Goal: Task Accomplishment & Management: Manage account settings

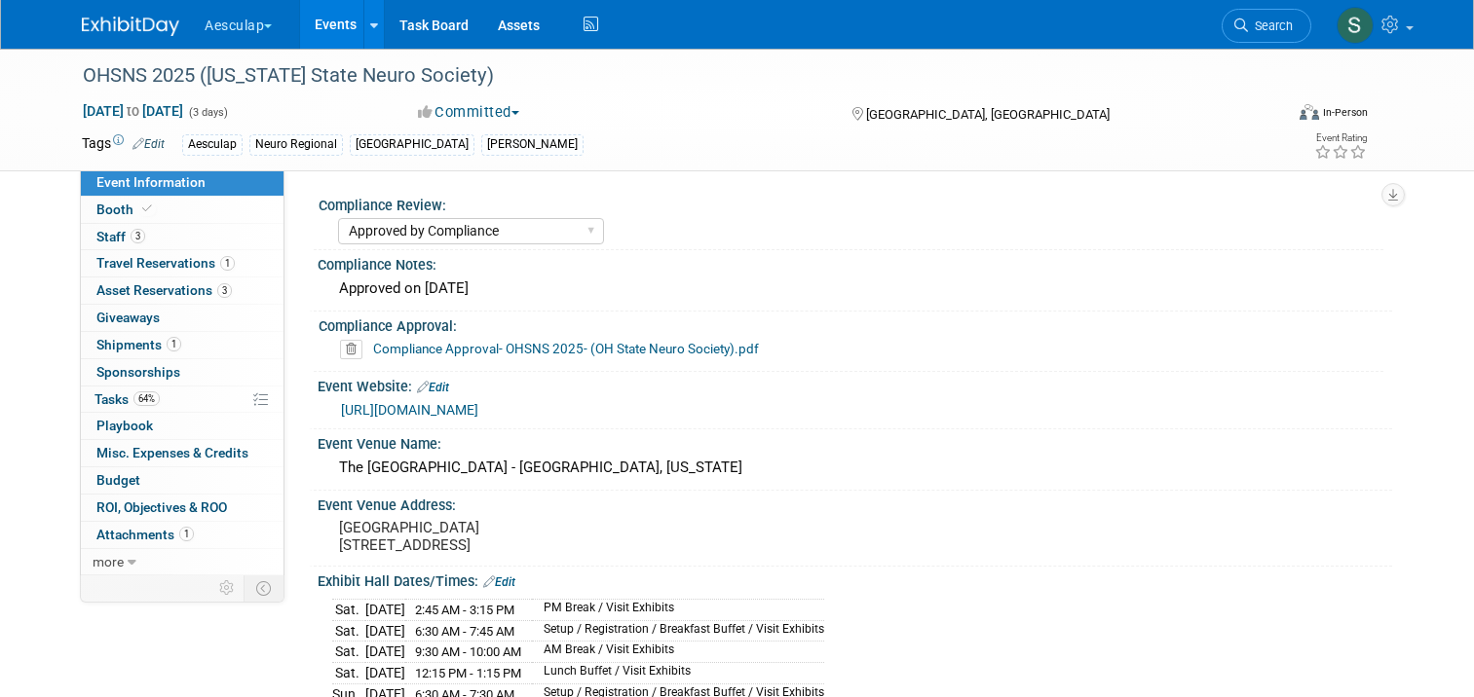
select select "Approved by Compliance"
select select "Neuro"
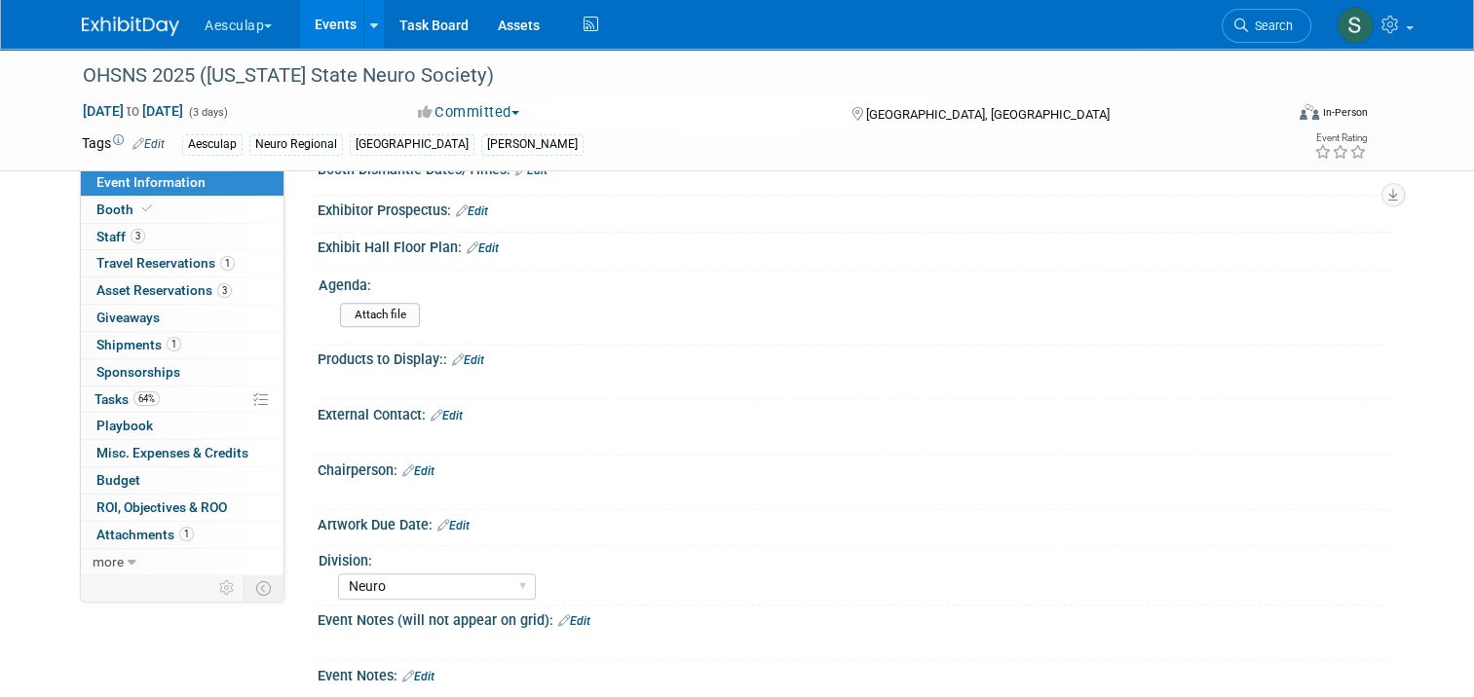
scroll to position [740, 0]
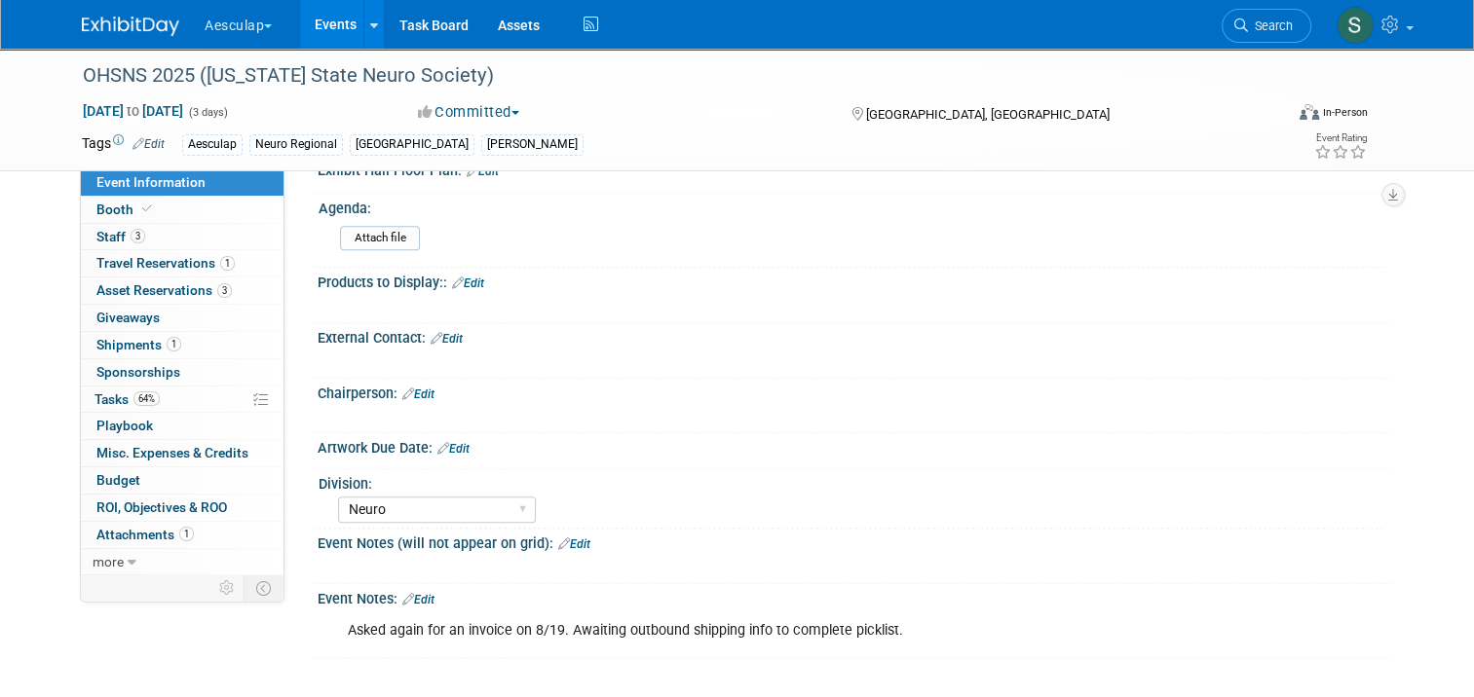
click at [439, 332] on div "External Contact: Edit" at bounding box center [855, 335] width 1074 height 25
click at [442, 338] on link "Edit" at bounding box center [446, 339] width 32 height 14
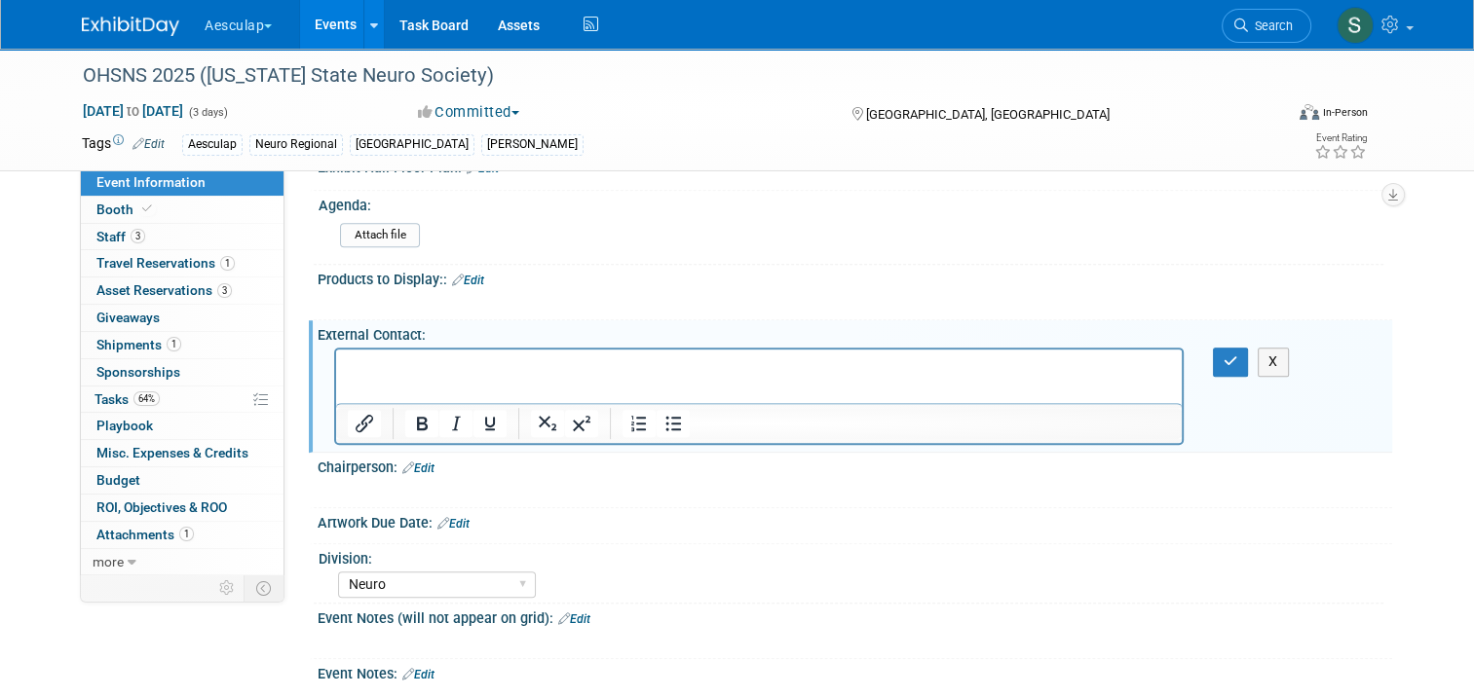
scroll to position [0, 0]
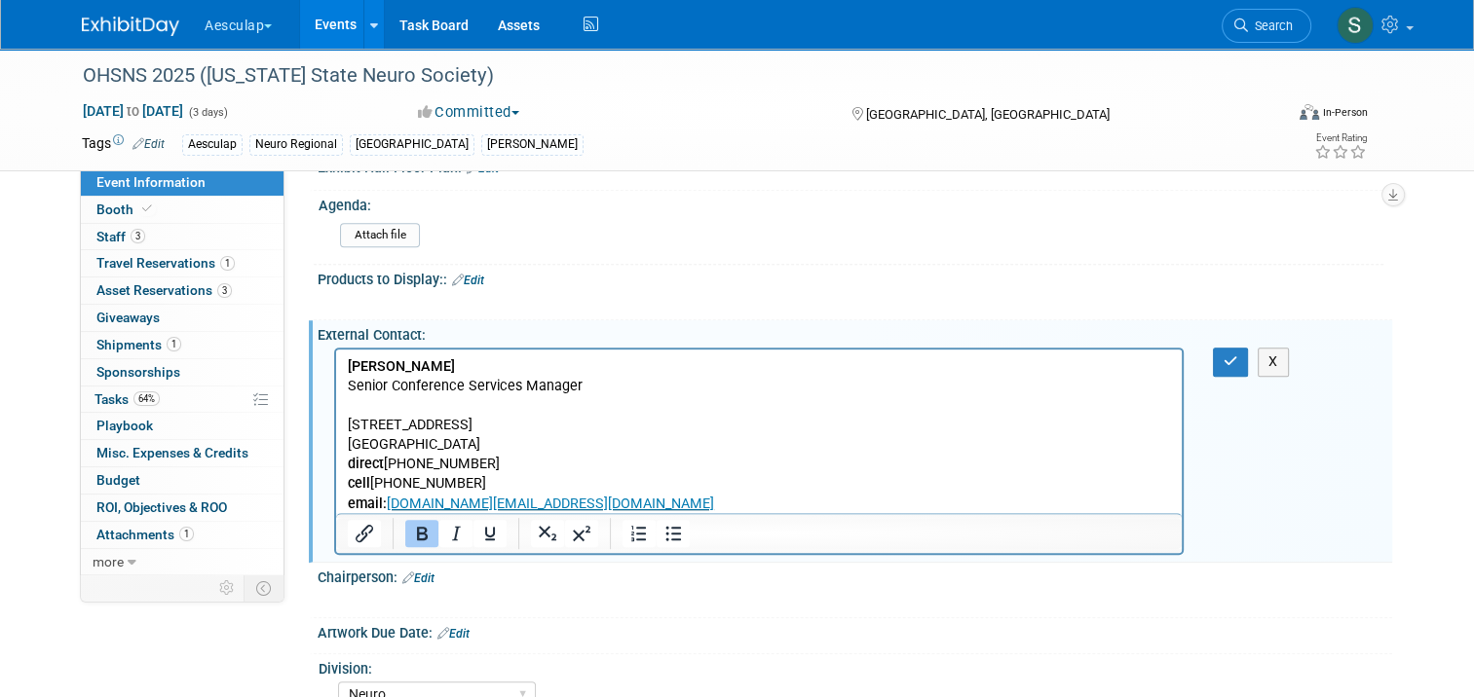
click at [384, 406] on p "Rich Text Area. Press ALT-0 for help." at bounding box center [759, 405] width 823 height 19
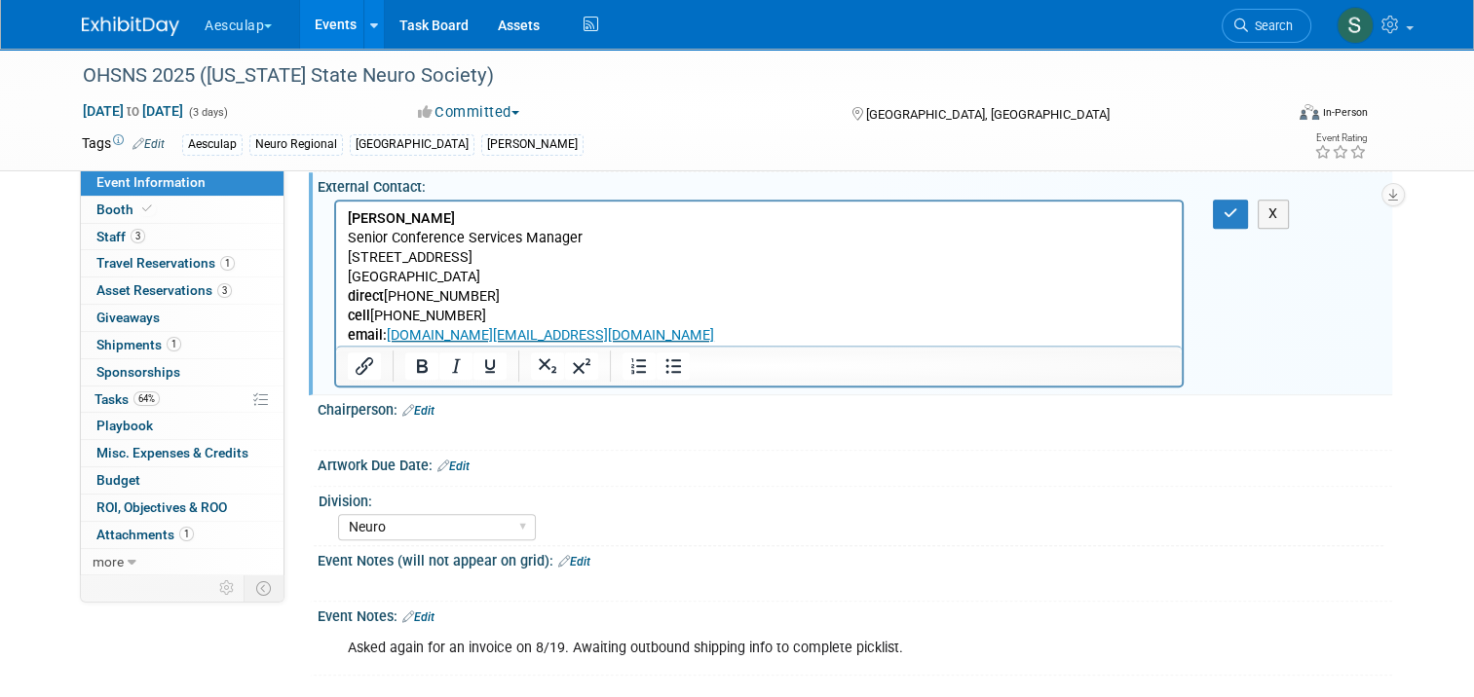
scroll to position [909, 0]
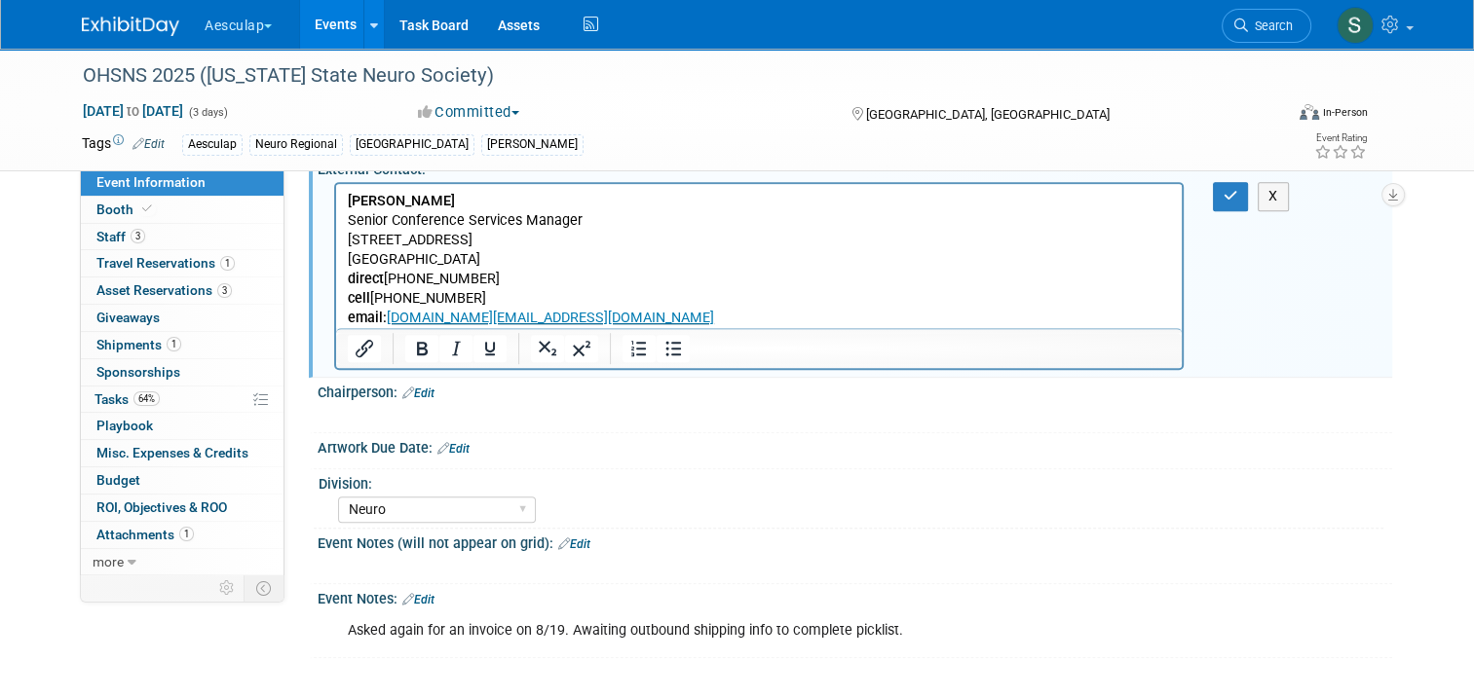
click at [348, 198] on b "Jen Flowers" at bounding box center [401, 201] width 107 height 17
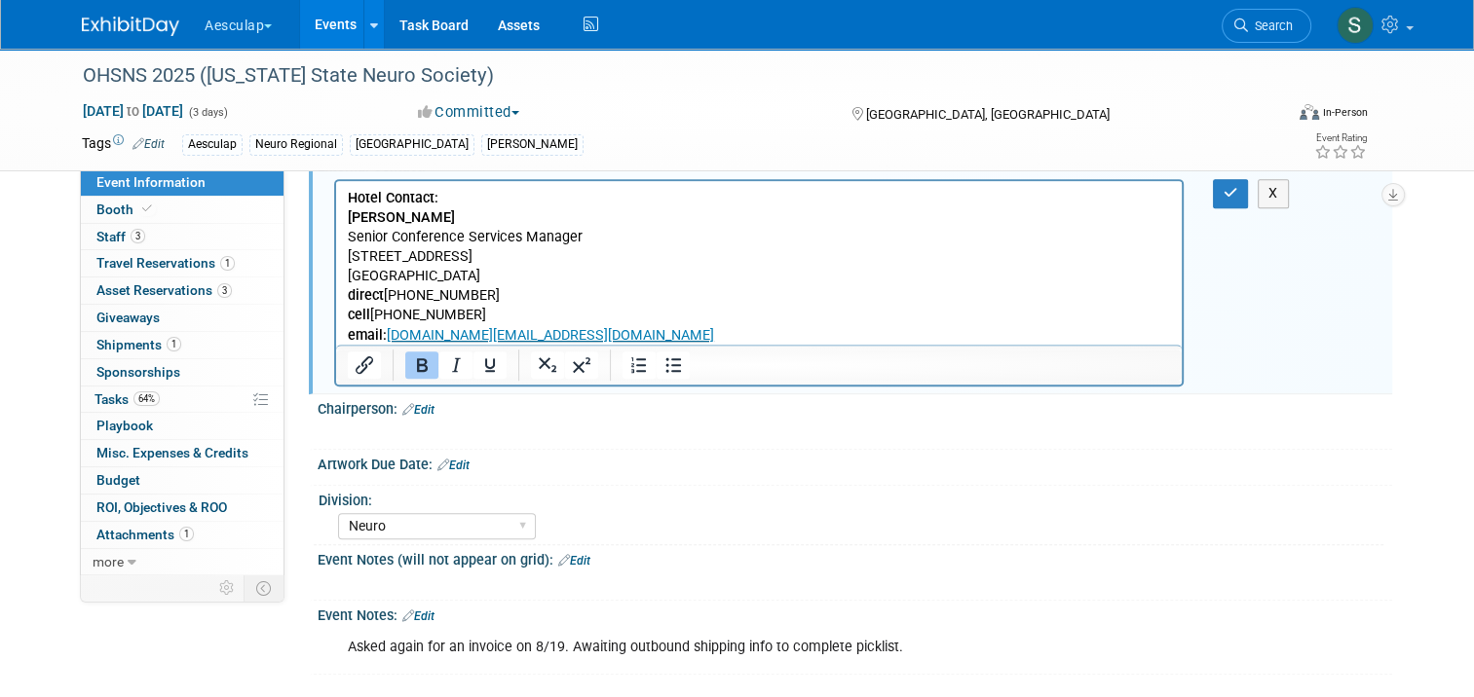
drag, startPoint x: 443, startPoint y: 195, endPoint x: 347, endPoint y: 203, distance: 96.7
click at [348, 200] on p "Hotel Contact:" at bounding box center [759, 198] width 823 height 19
click at [478, 366] on icon "Underline" at bounding box center [489, 365] width 23 height 23
click at [349, 195] on b "Hotel Contact:" at bounding box center [393, 198] width 91 height 17
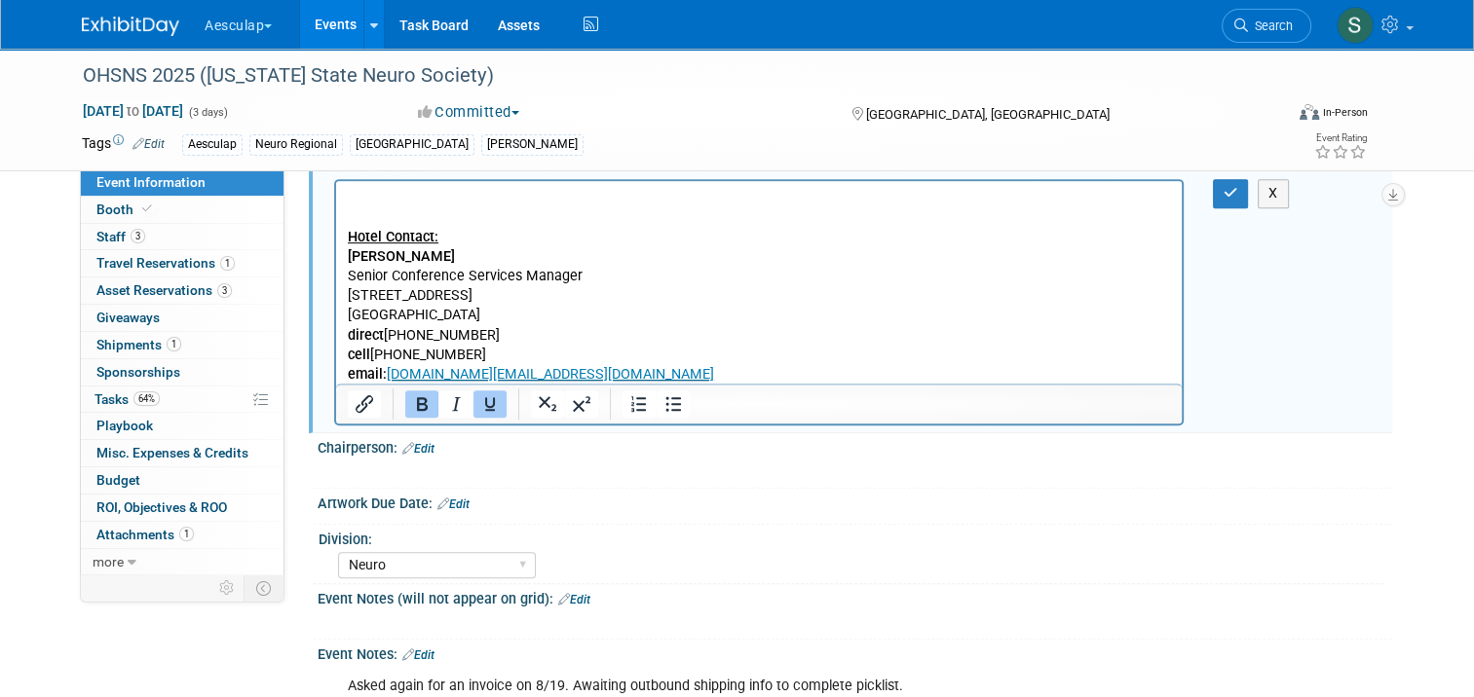
click at [375, 198] on p "Rich Text Area. Press ALT-0 for help." at bounding box center [759, 198] width 823 height 19
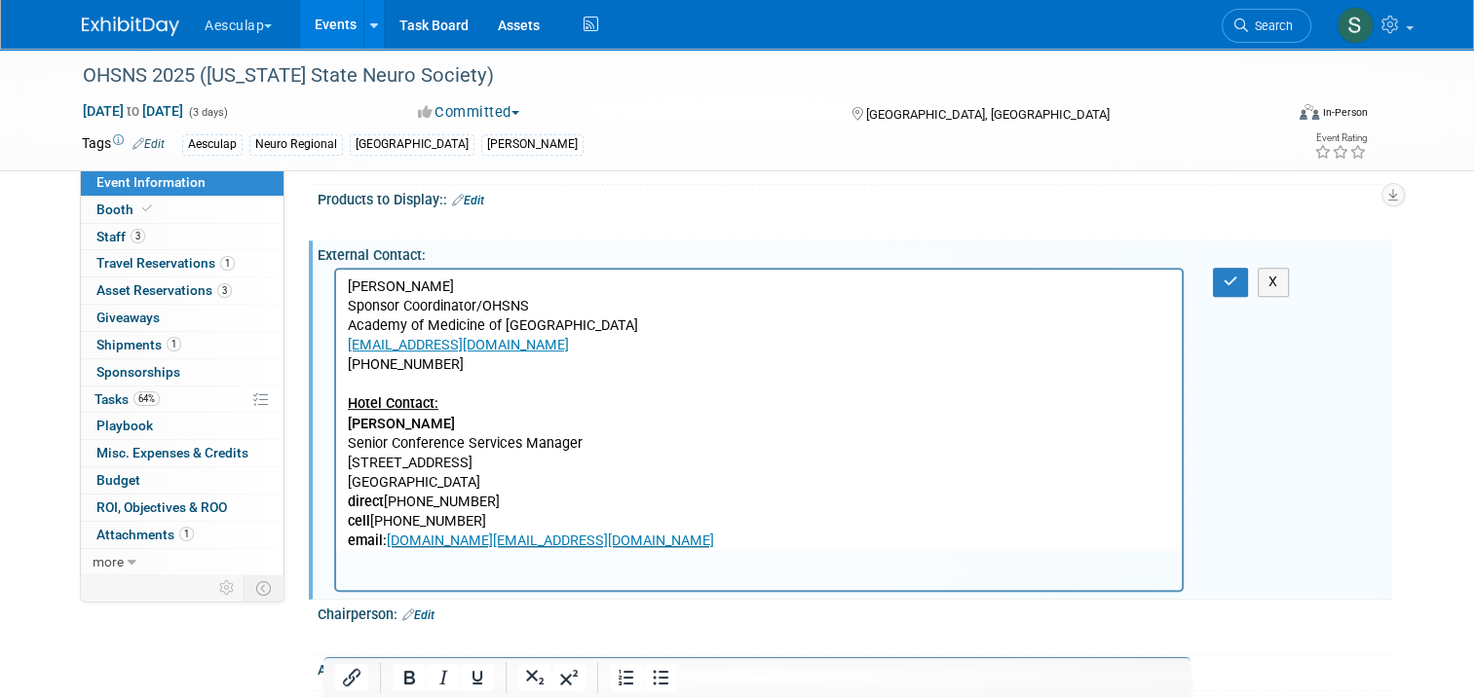
scroll to position [617, 0]
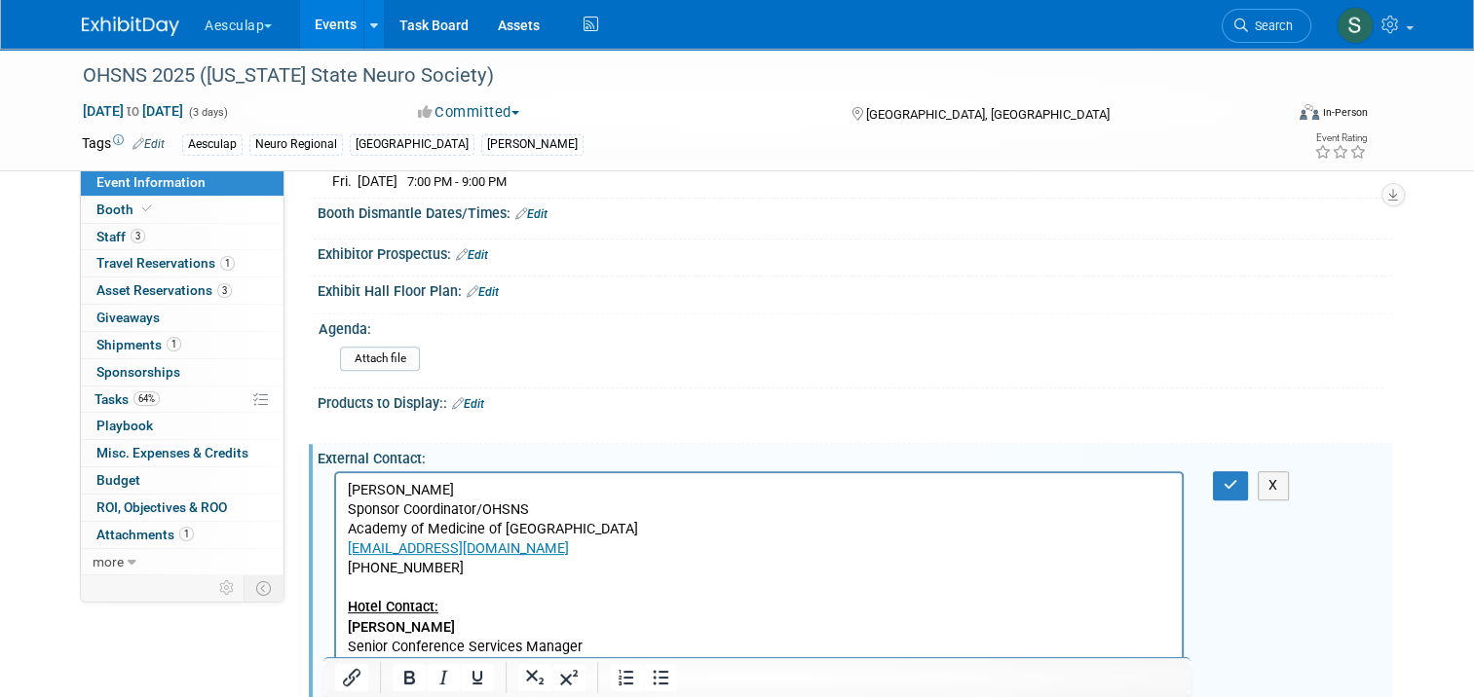
click at [352, 487] on p "Tricia Stethem" at bounding box center [759, 490] width 823 height 19
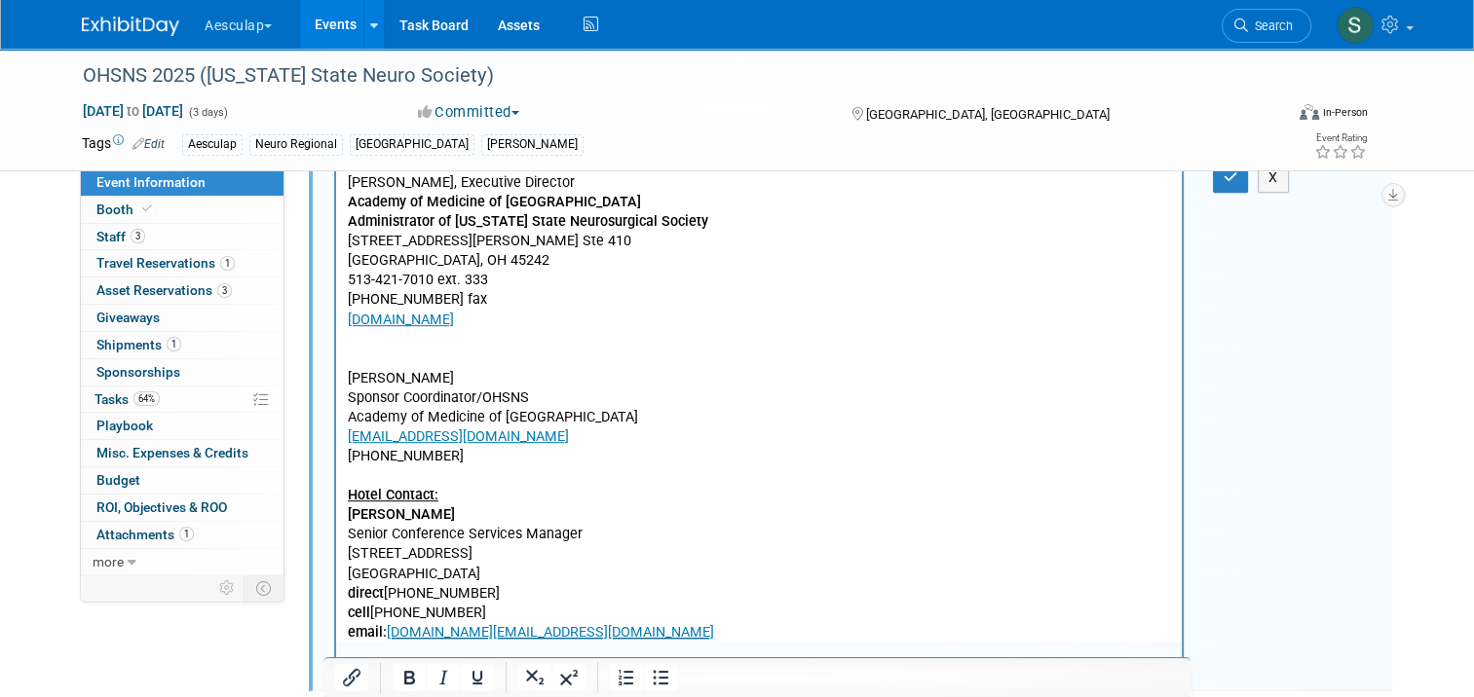
scroll to position [914, 0]
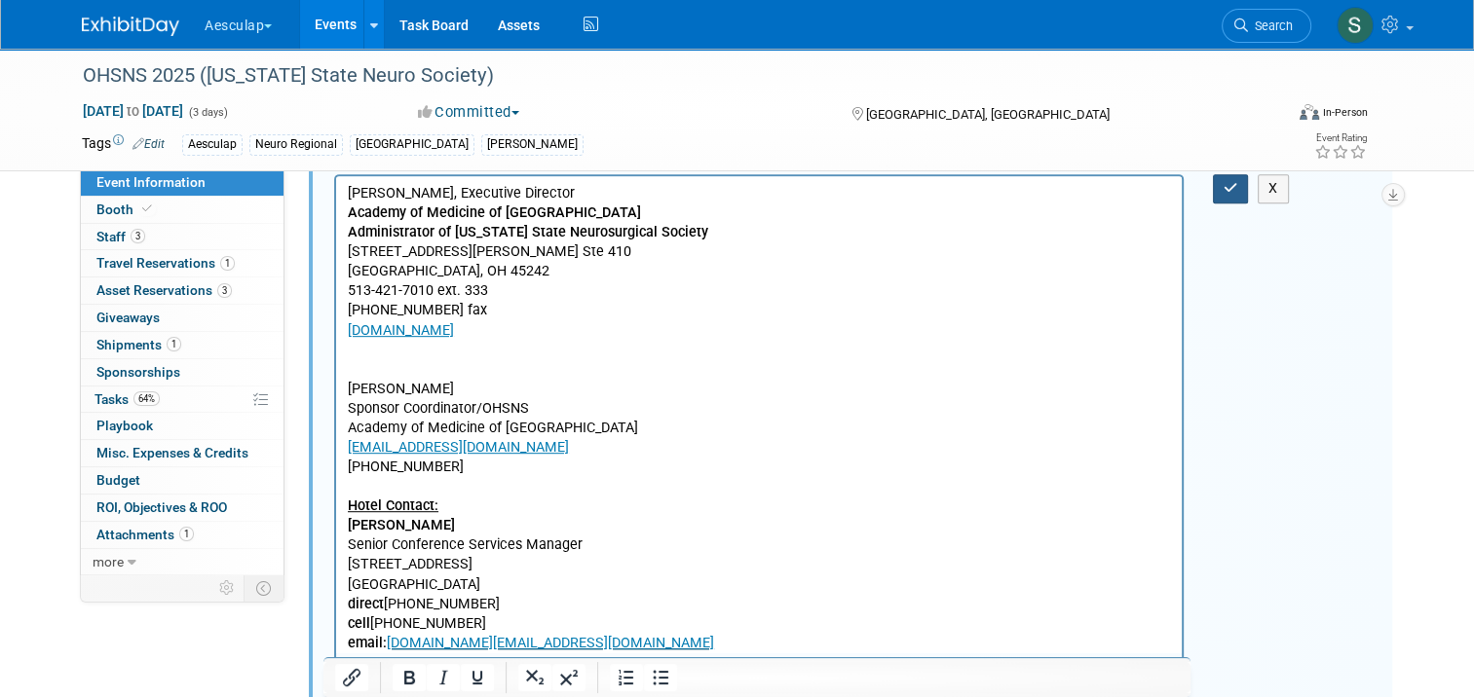
click at [1234, 195] on icon "button" at bounding box center [1230, 188] width 15 height 14
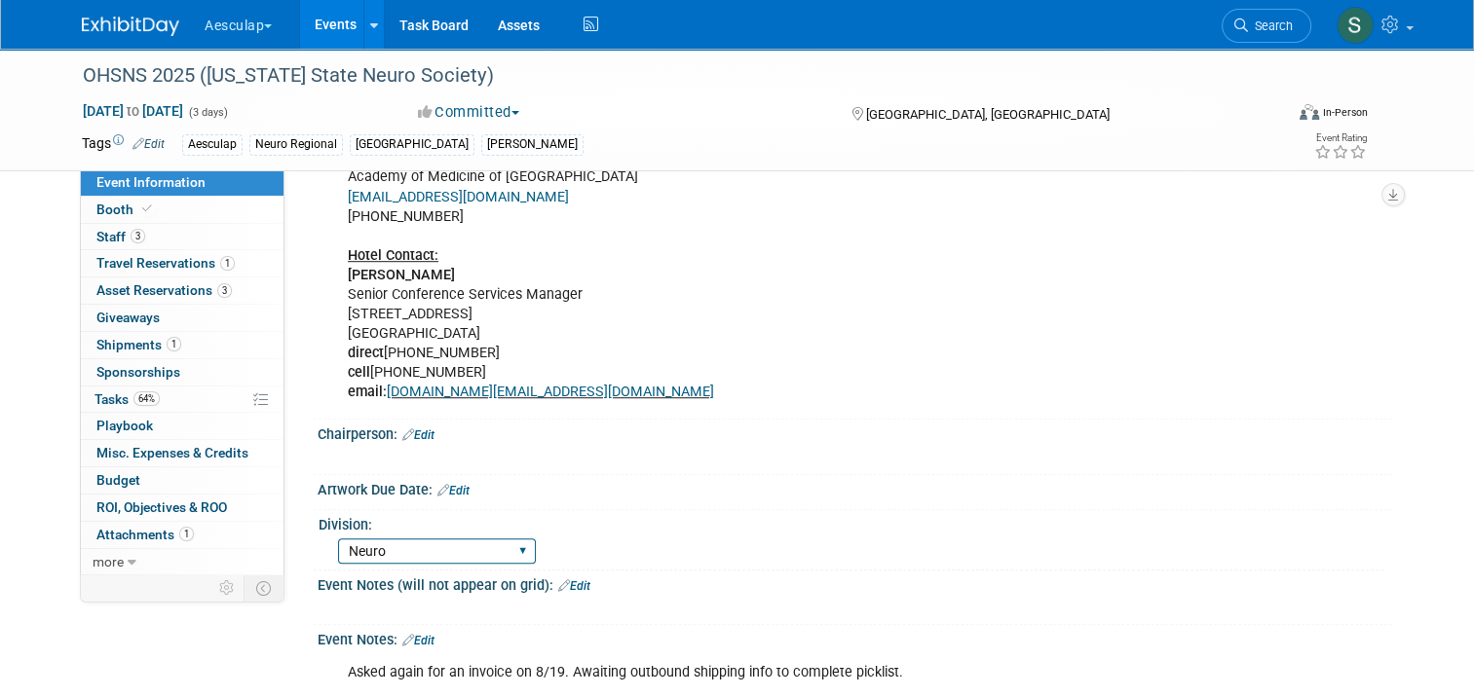
scroll to position [1210, 0]
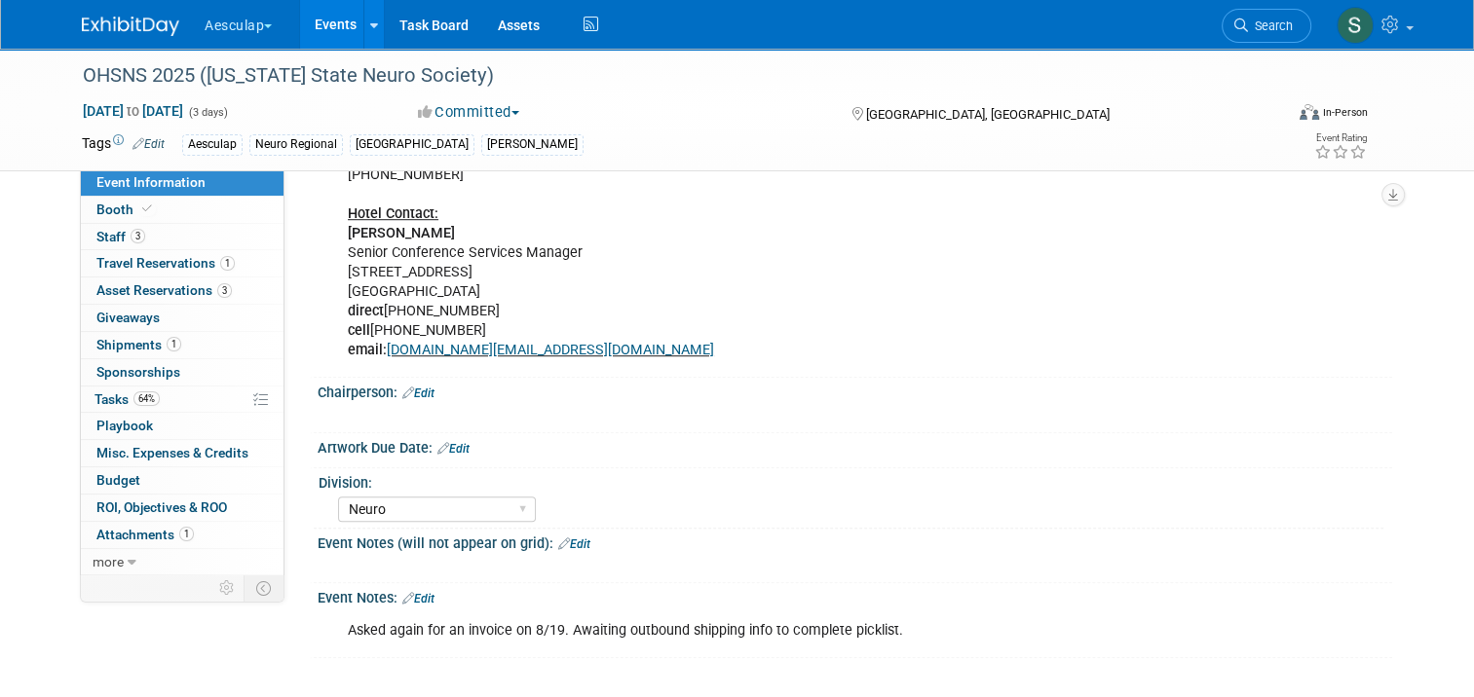
click at [415, 597] on link "Edit" at bounding box center [418, 599] width 32 height 14
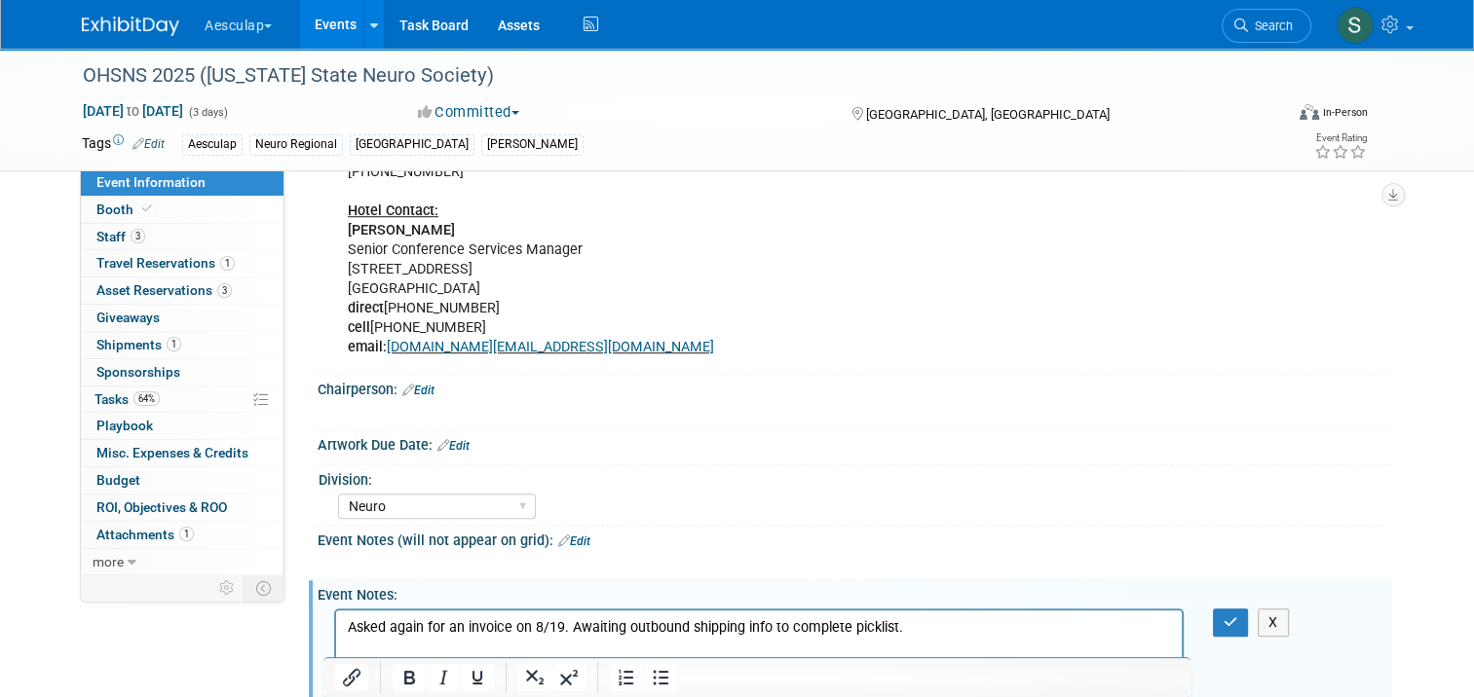
scroll to position [0, 0]
drag, startPoint x: 628, startPoint y: 627, endPoint x: 401, endPoint y: 622, distance: 227.0
click at [401, 622] on p "No Aeos! Asked again for an invoice on 8/19. Awaiting outbound shipping info to…" at bounding box center [759, 627] width 823 height 19
click at [1235, 626] on icon "button" at bounding box center [1230, 623] width 15 height 14
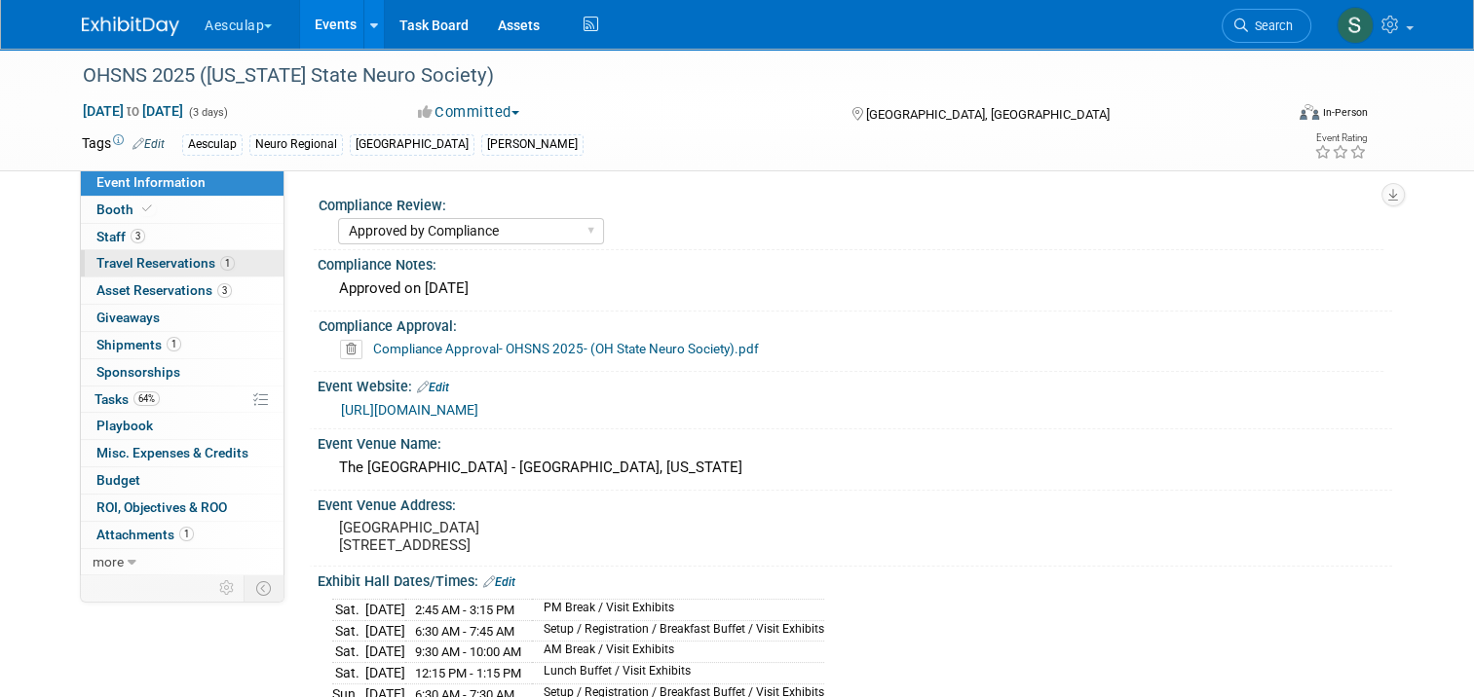
click at [118, 265] on span "Travel Reservations 1" at bounding box center [165, 263] width 138 height 16
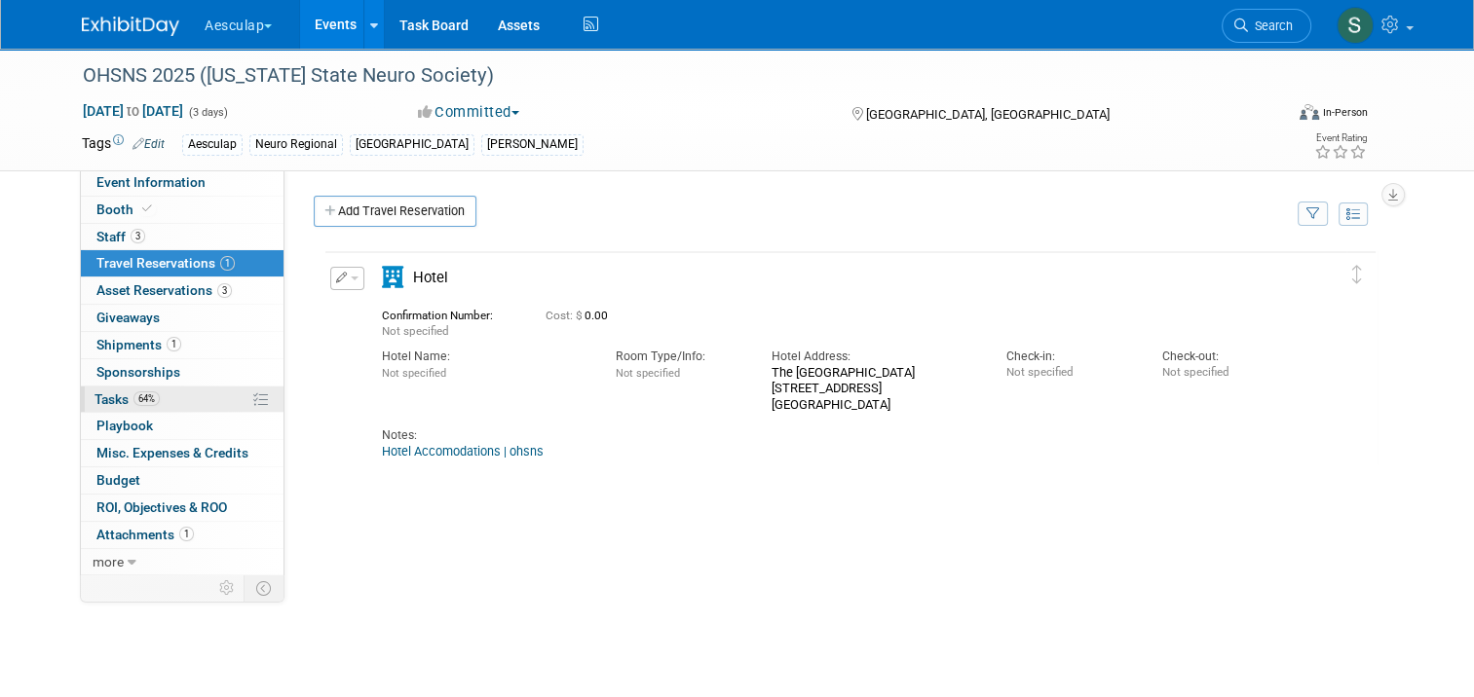
click at [101, 397] on span "Tasks 64%" at bounding box center [126, 400] width 65 height 16
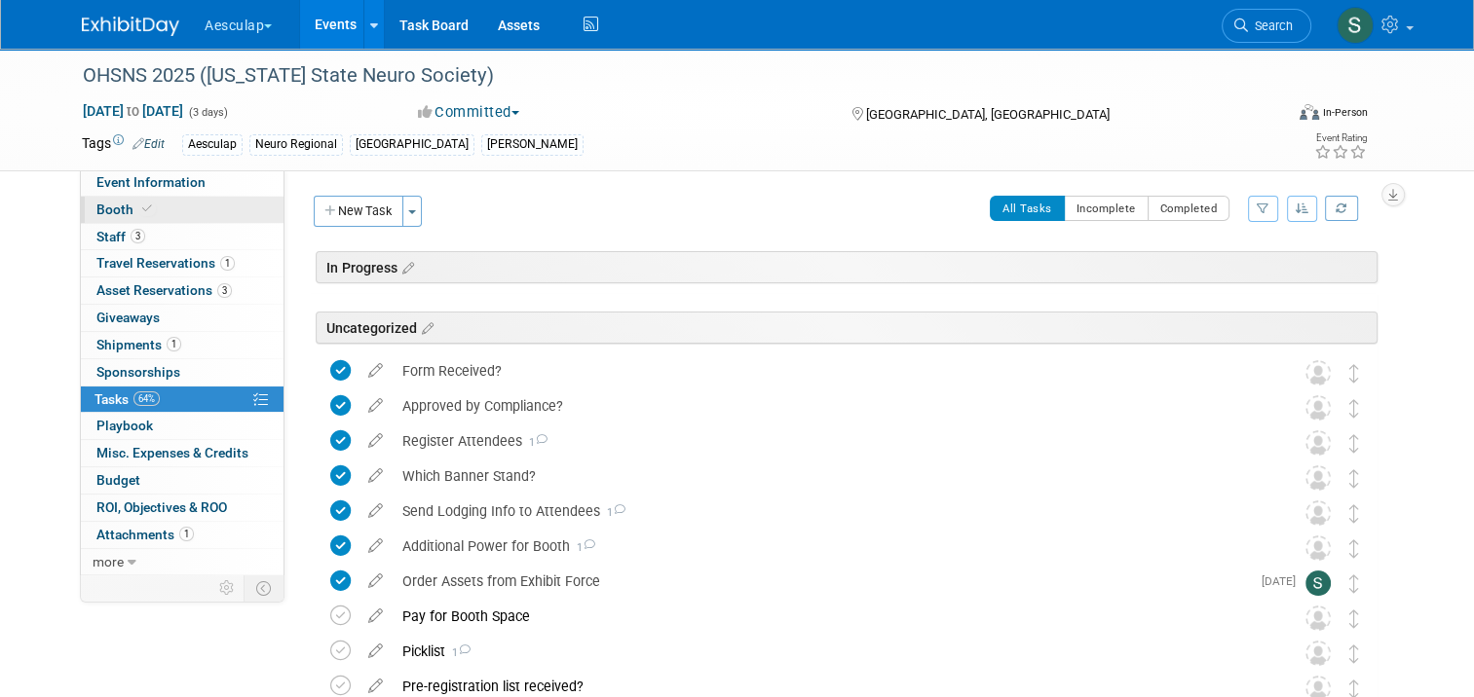
click at [102, 218] on link "Booth" at bounding box center [182, 210] width 203 height 26
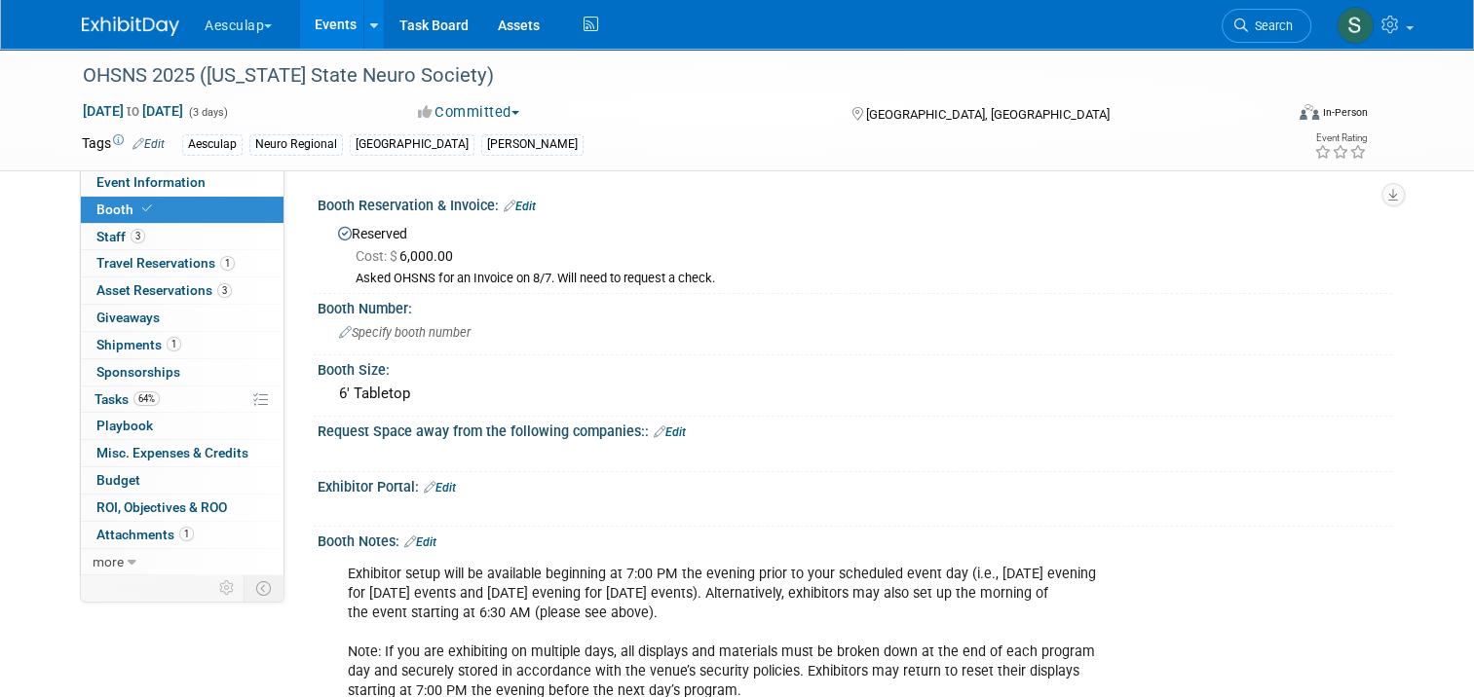
click at [516, 205] on link "Edit" at bounding box center [520, 207] width 32 height 14
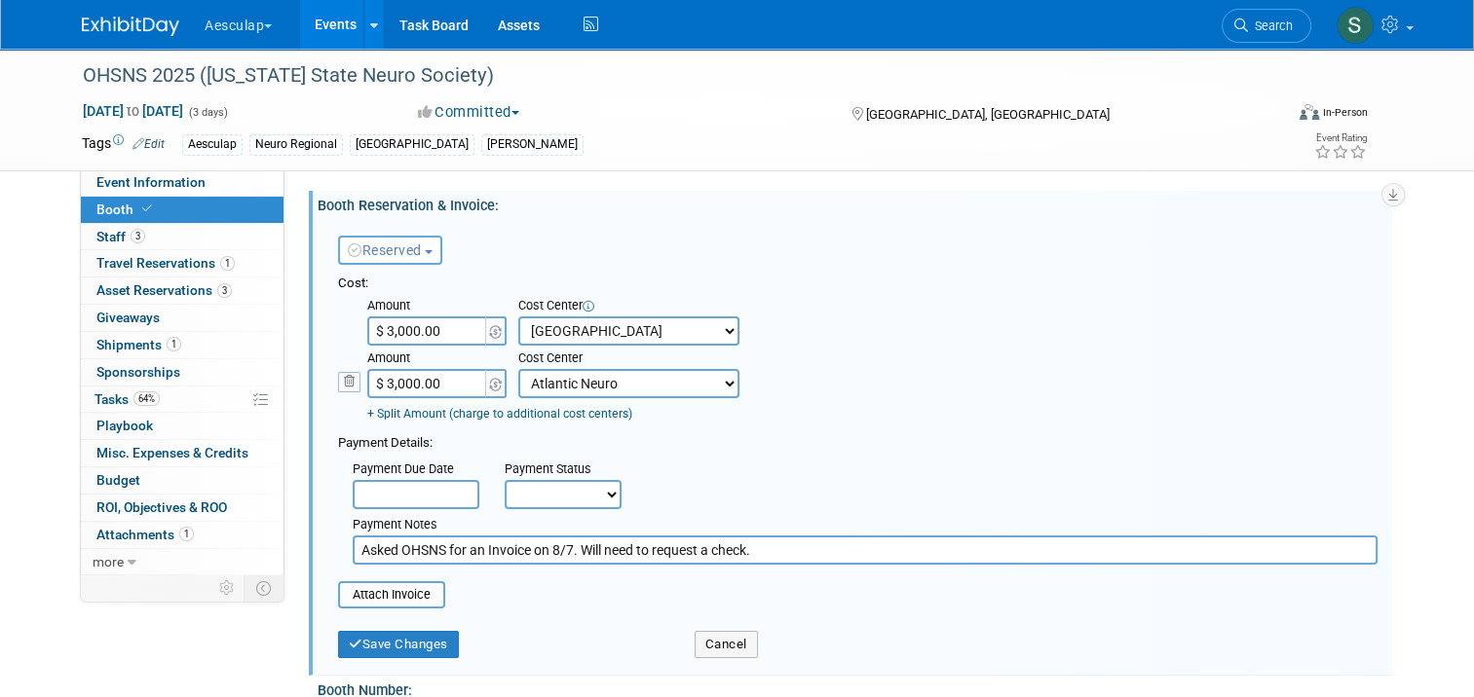
drag, startPoint x: 767, startPoint y: 547, endPoint x: 573, endPoint y: 557, distance: 195.0
click at [573, 557] on input "Asked OHSNS for an Invoice on 8/7. Will need to request a check." at bounding box center [865, 550] width 1025 height 29
click at [700, 549] on input "Asked OHSNS for an Invoice on 8/7. Check requested on 819." at bounding box center [865, 550] width 1025 height 29
type input "Asked OHSNS for an Invoice on 8/7. Check requested on 8/19."
click at [368, 603] on input "file" at bounding box center [327, 594] width 232 height 23
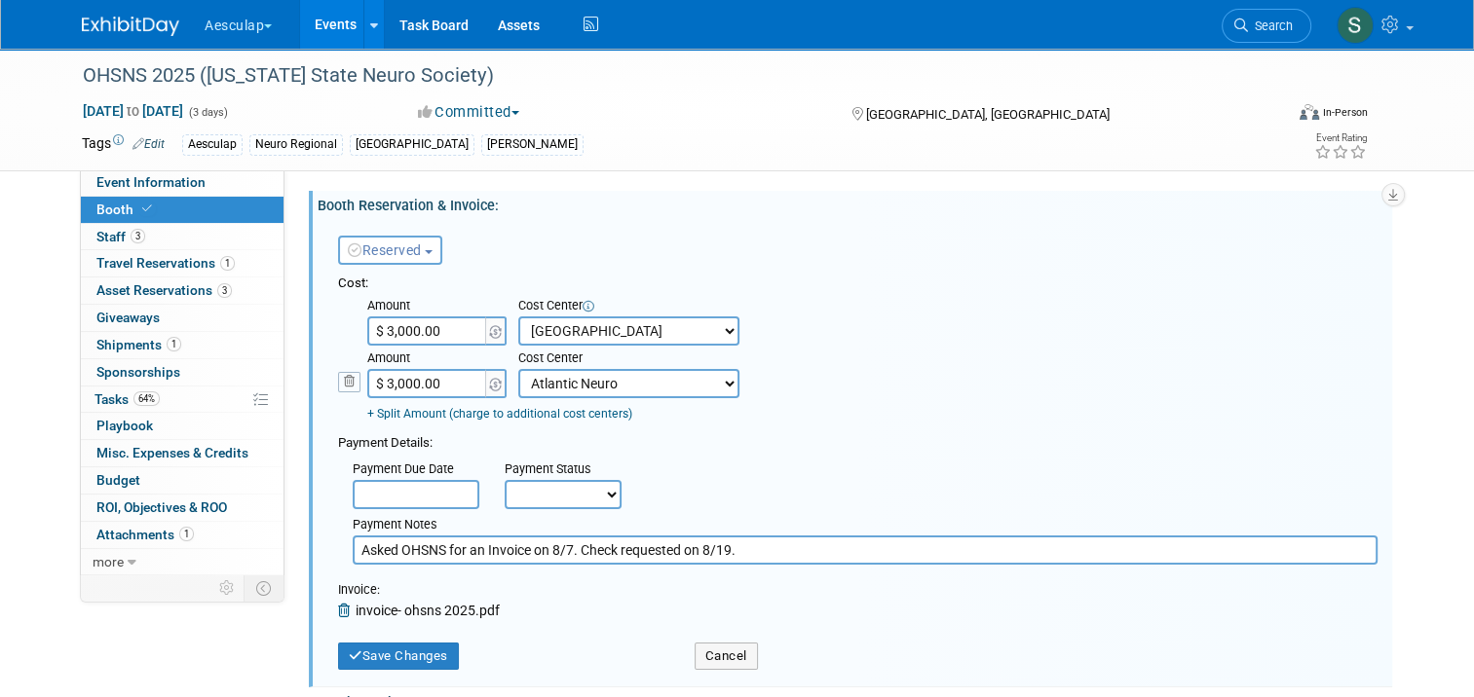
click at [582, 485] on select "Not Paid Yet Partially Paid Paid in Full" at bounding box center [563, 494] width 117 height 29
select select "3"
click at [505, 480] on select "Not Paid Yet Partially Paid Paid in Full" at bounding box center [563, 494] width 117 height 29
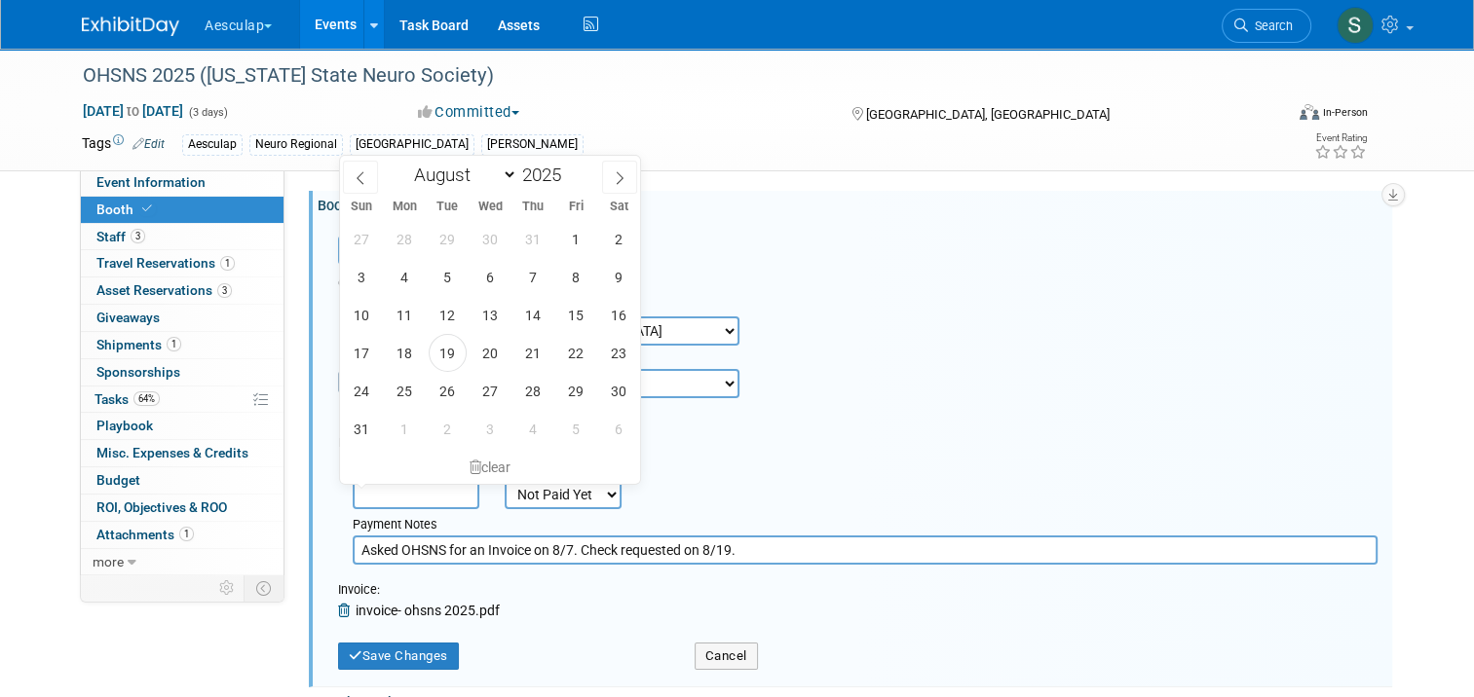
click at [417, 494] on input "text" at bounding box center [416, 494] width 127 height 29
click at [540, 396] on span "28" at bounding box center [533, 391] width 38 height 38
type input "[DATE]"
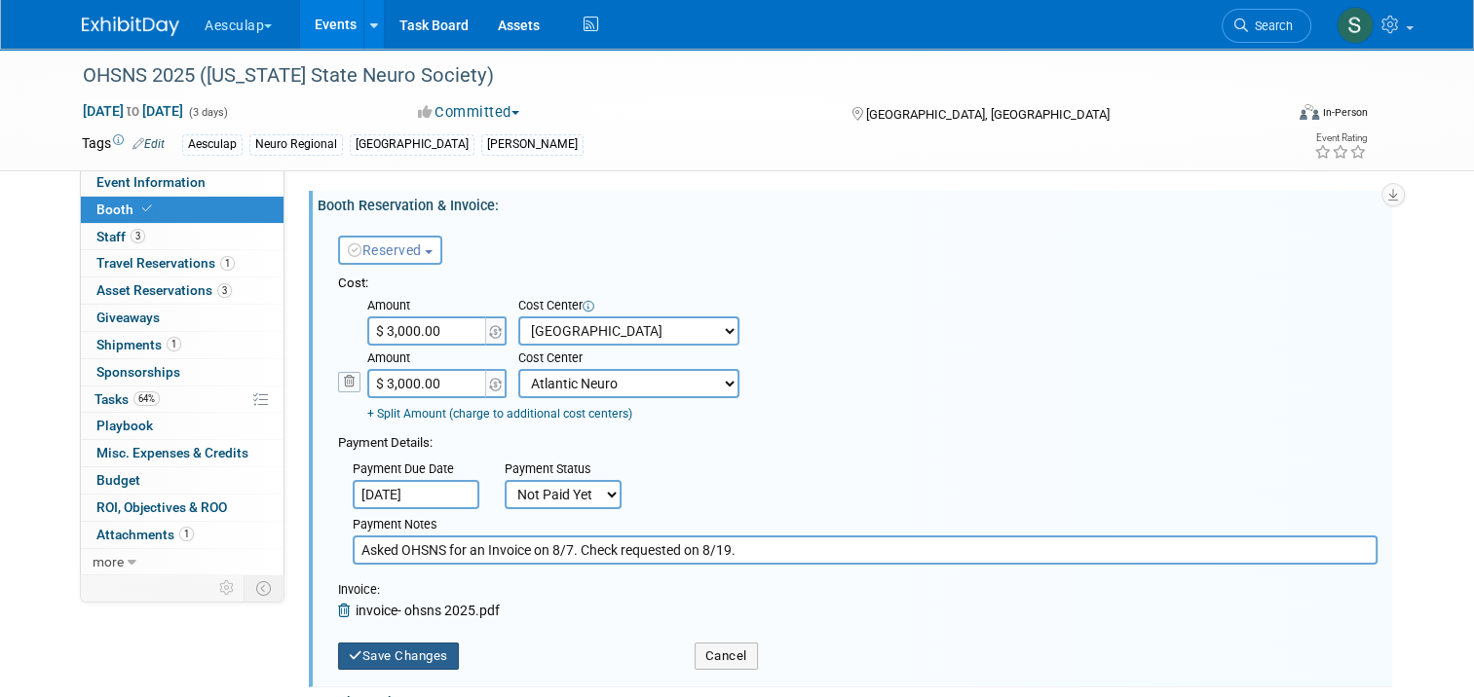
click at [416, 645] on button "Save Changes" at bounding box center [398, 656] width 121 height 27
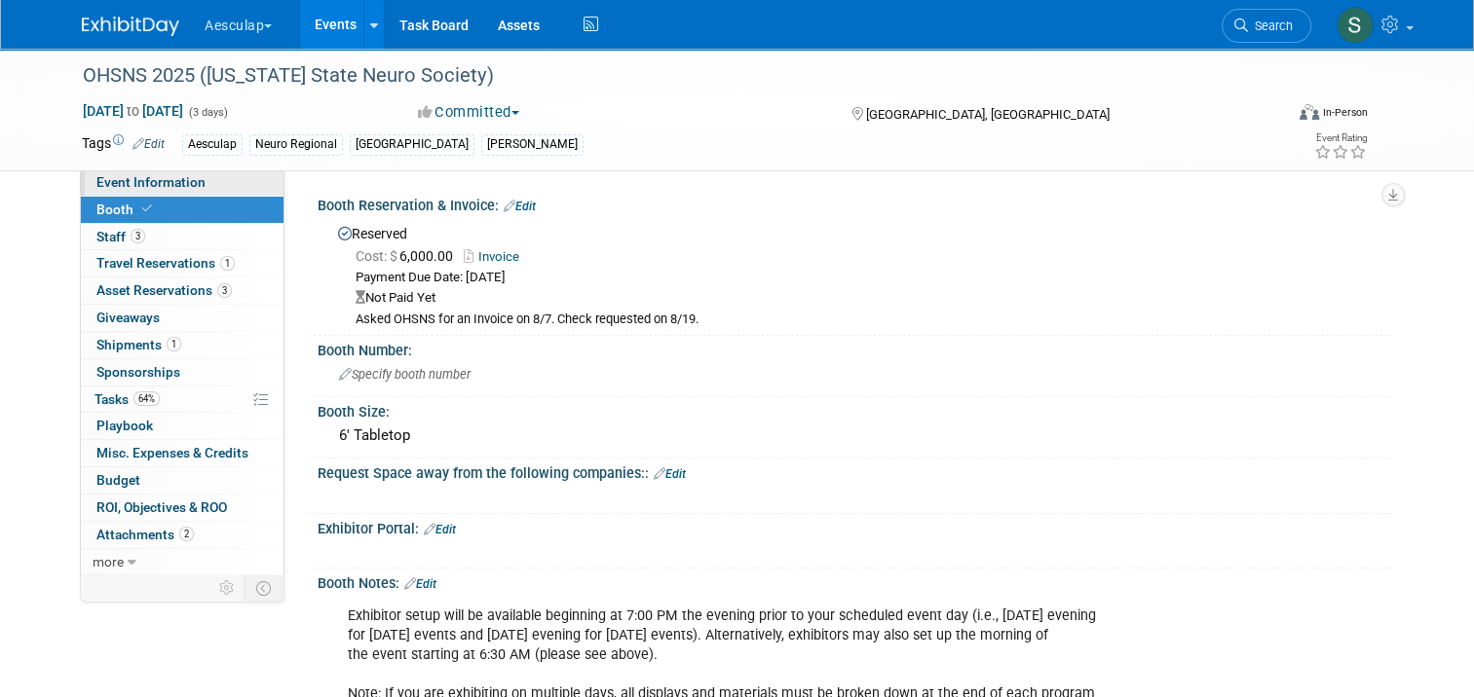
drag, startPoint x: 142, startPoint y: 183, endPoint x: 151, endPoint y: 190, distance: 11.1
click at [142, 183] on span "Event Information" at bounding box center [150, 182] width 109 height 16
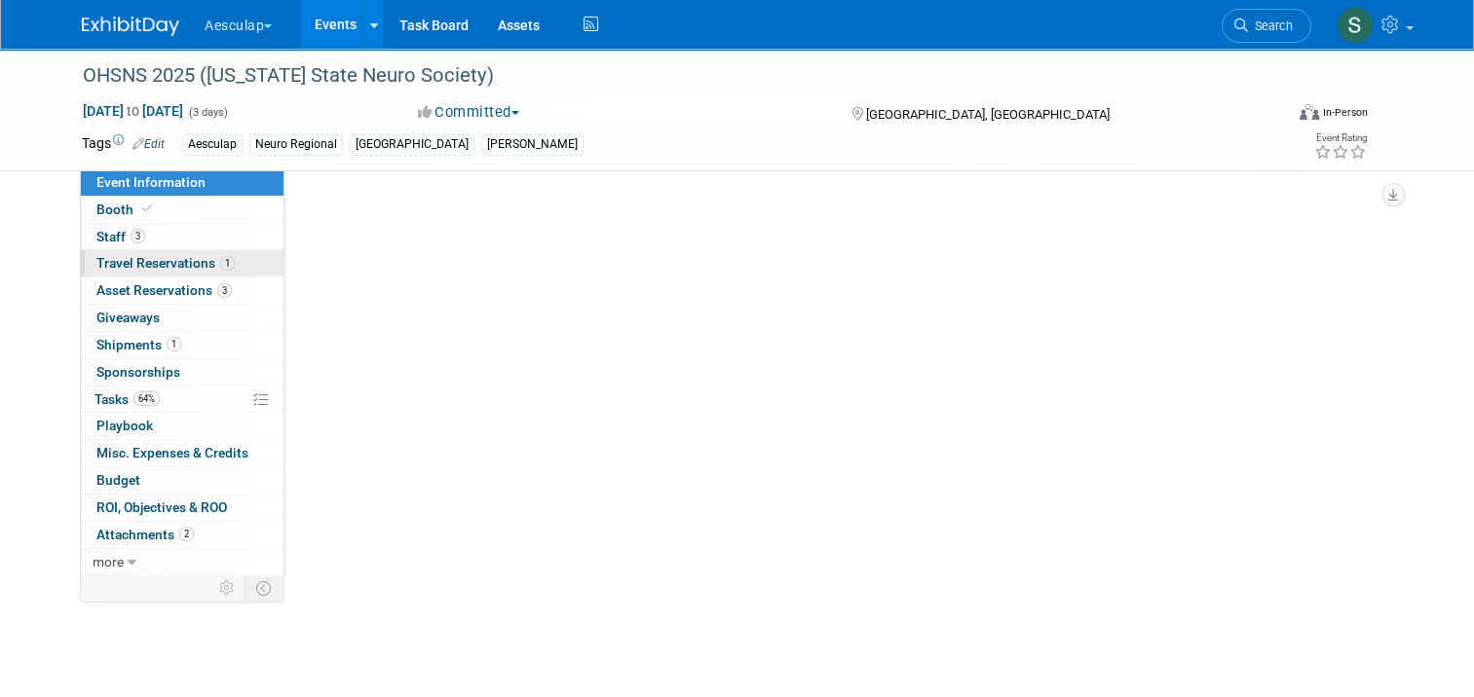
select select "Approved by Compliance"
select select "Neuro"
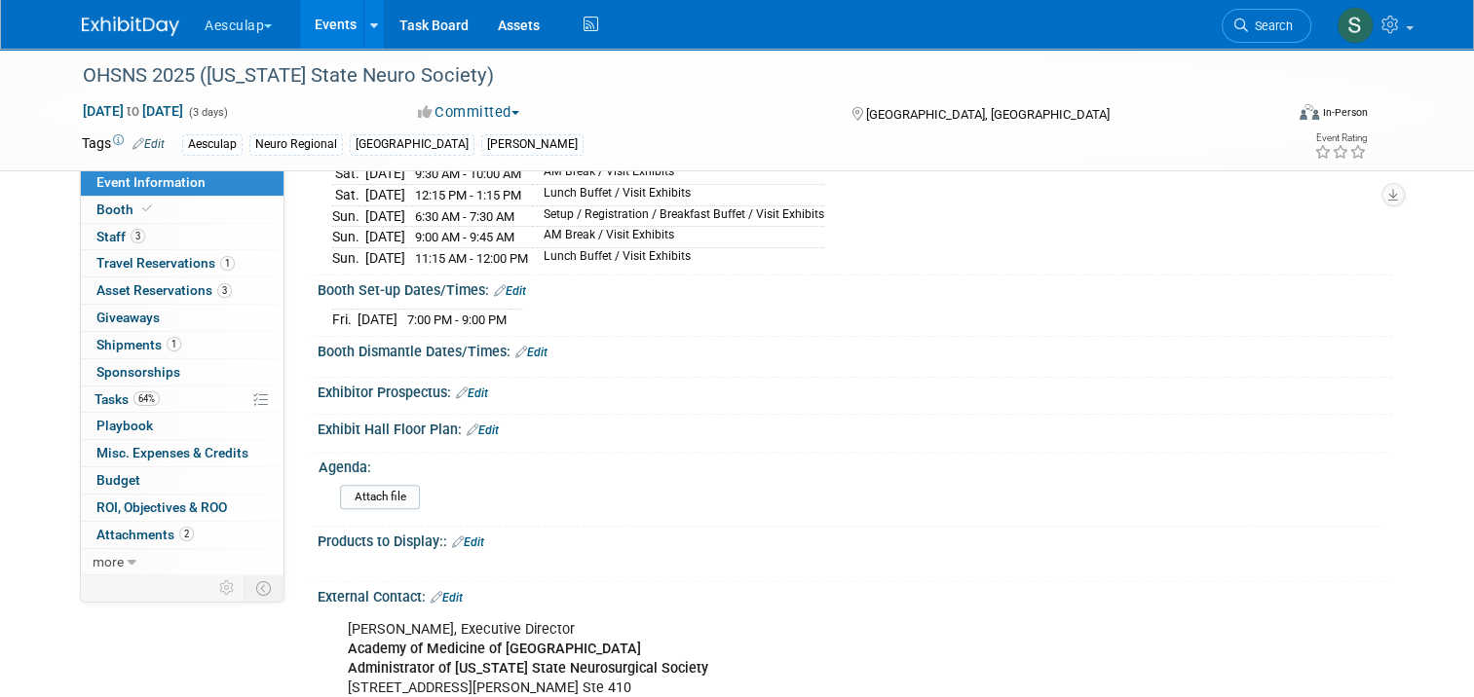
scroll to position [487, 0]
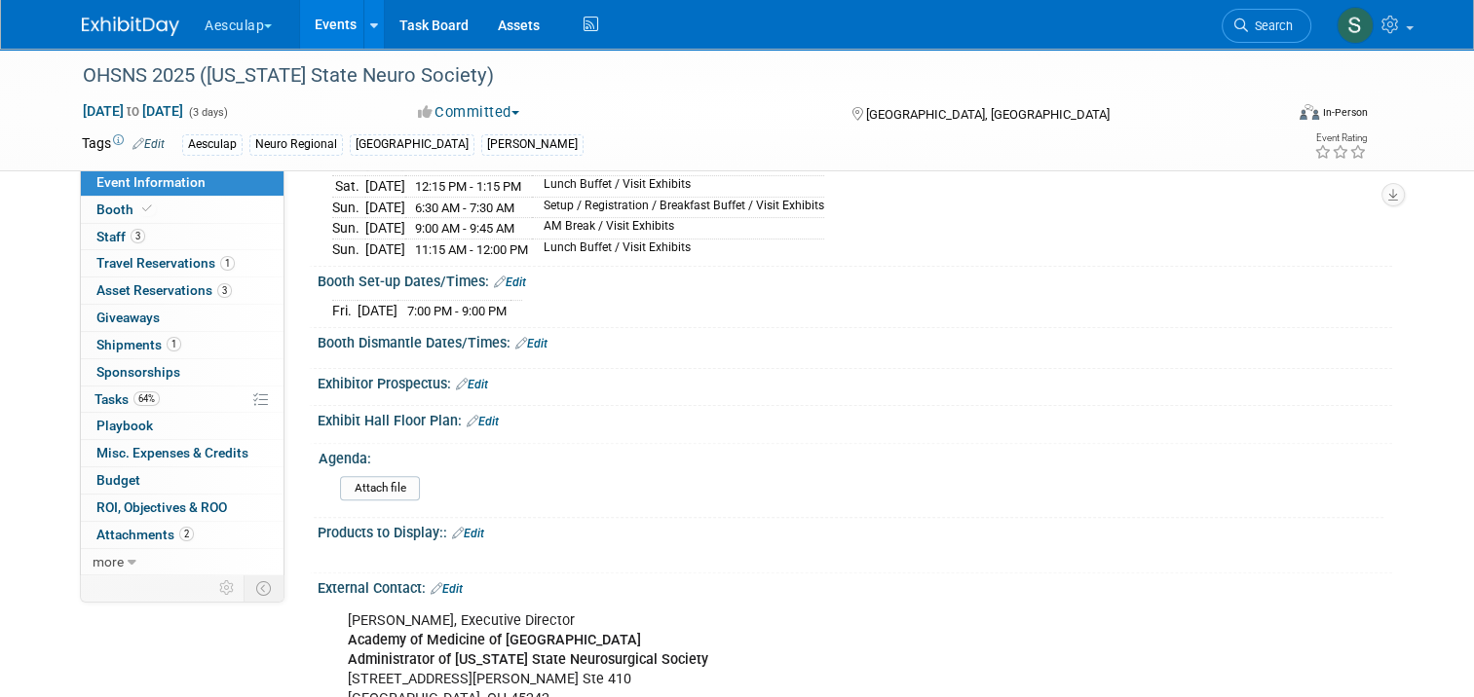
click at [468, 391] on link "Edit" at bounding box center [472, 385] width 32 height 14
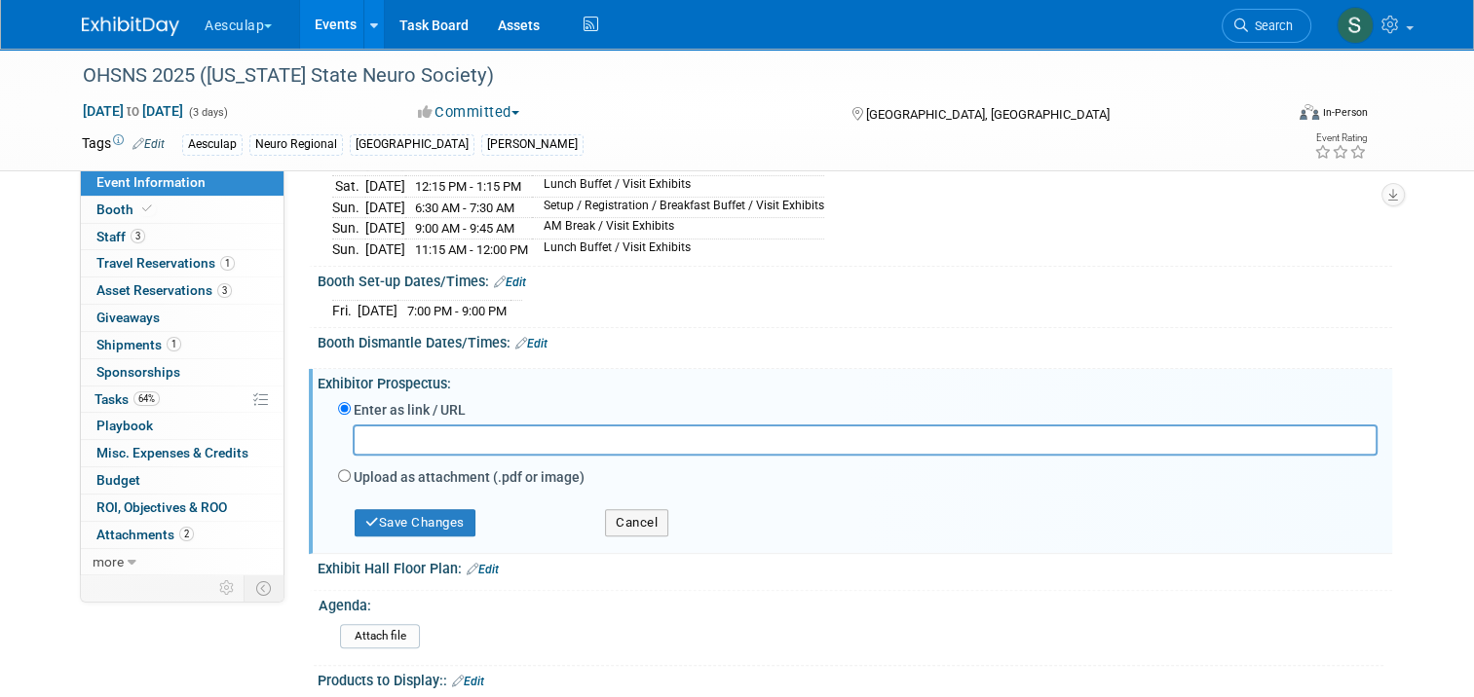
click at [354, 477] on label "Upload as attachment (.pdf or image)" at bounding box center [469, 476] width 231 height 19
click at [351, 477] on input "Upload as attachment (.pdf or image)" at bounding box center [344, 475] width 13 height 13
radio input "true"
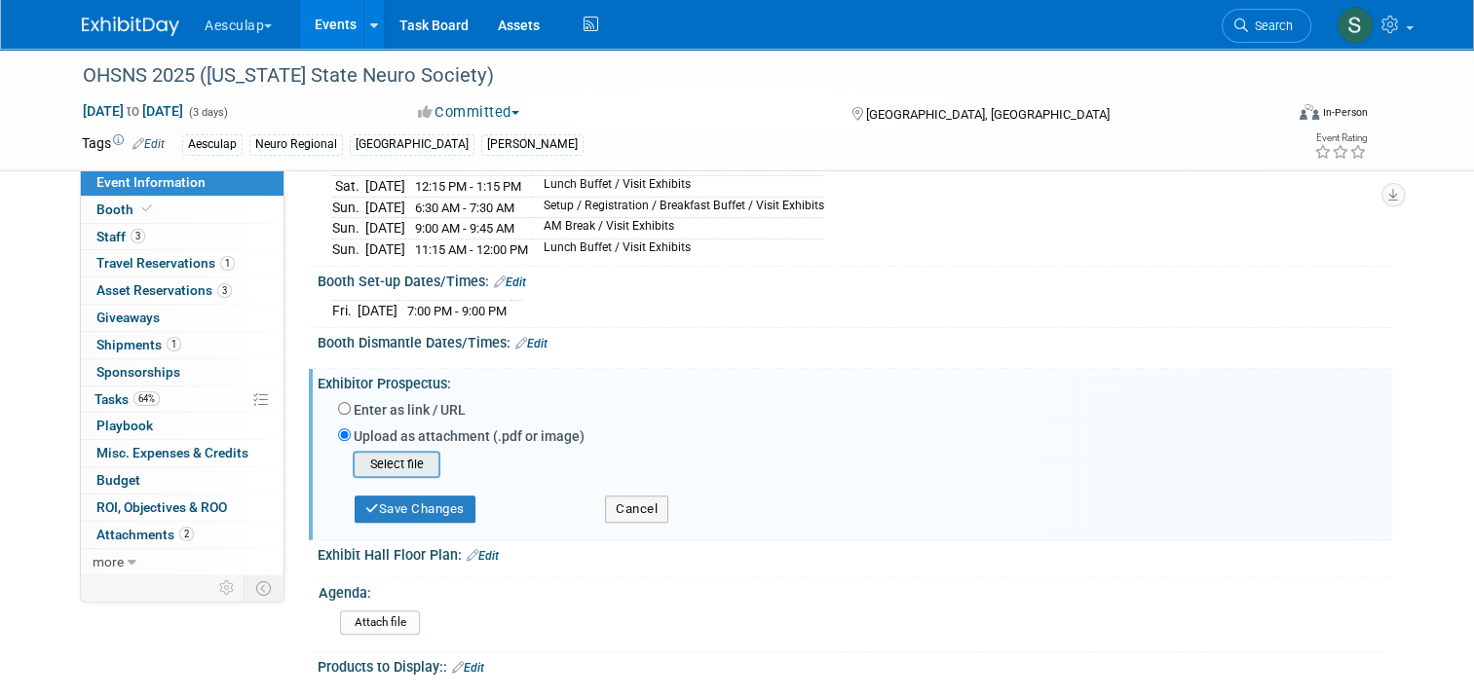
click at [374, 466] on input "file" at bounding box center [322, 464] width 232 height 23
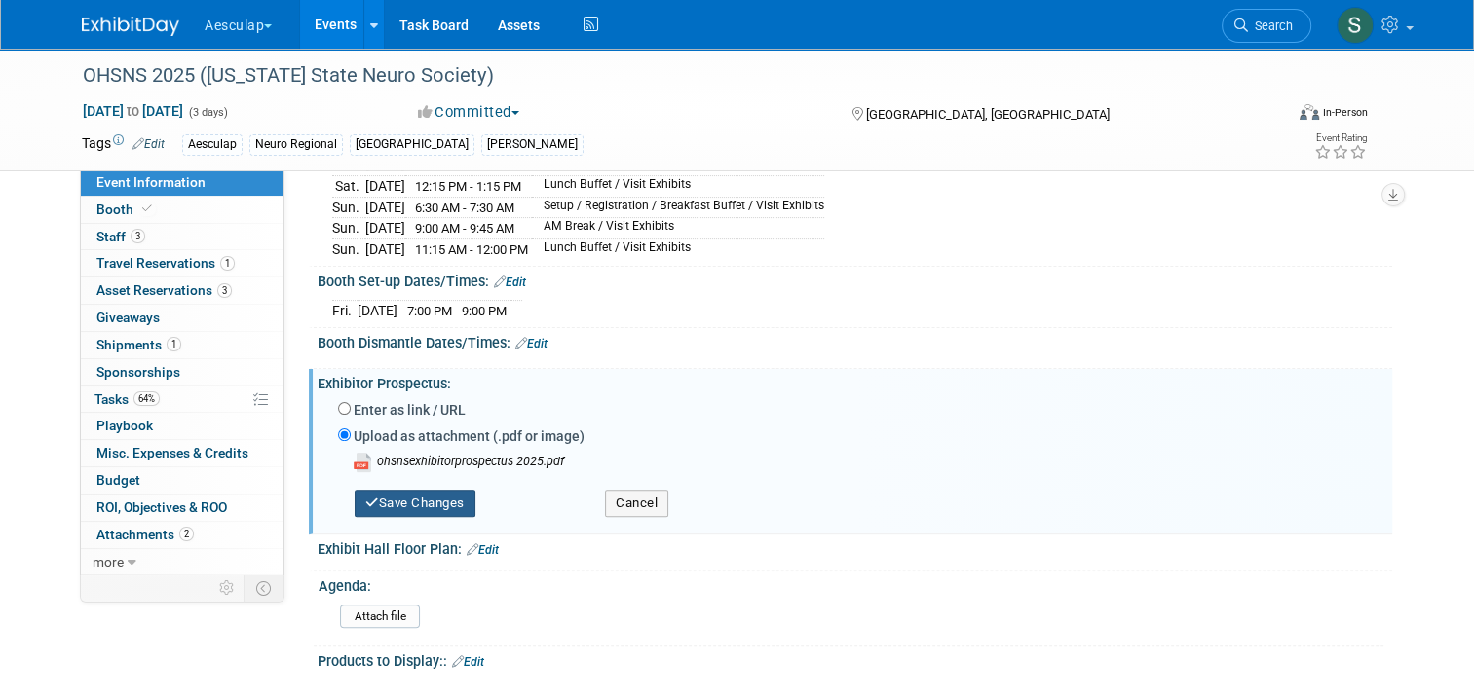
click at [412, 517] on button "Save Changes" at bounding box center [415, 503] width 121 height 27
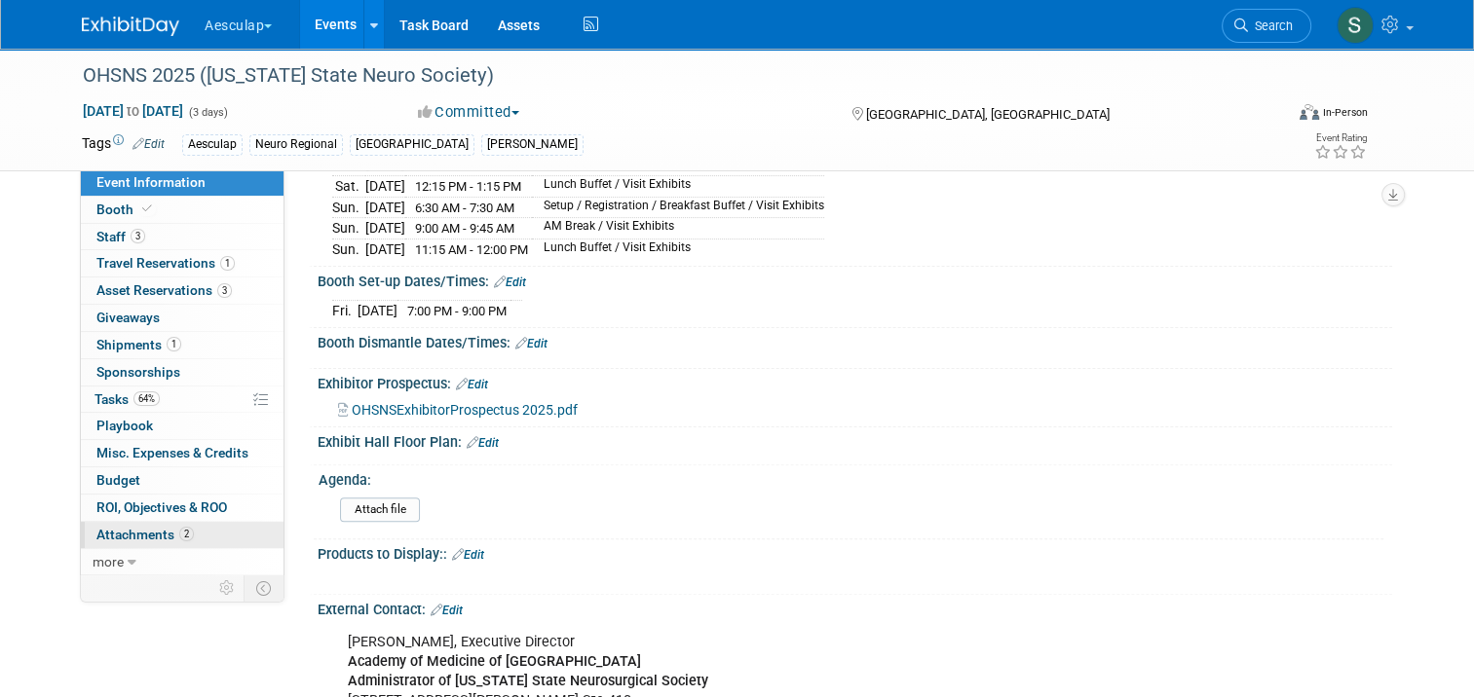
click at [105, 534] on span "Attachments 2" at bounding box center [144, 535] width 97 height 16
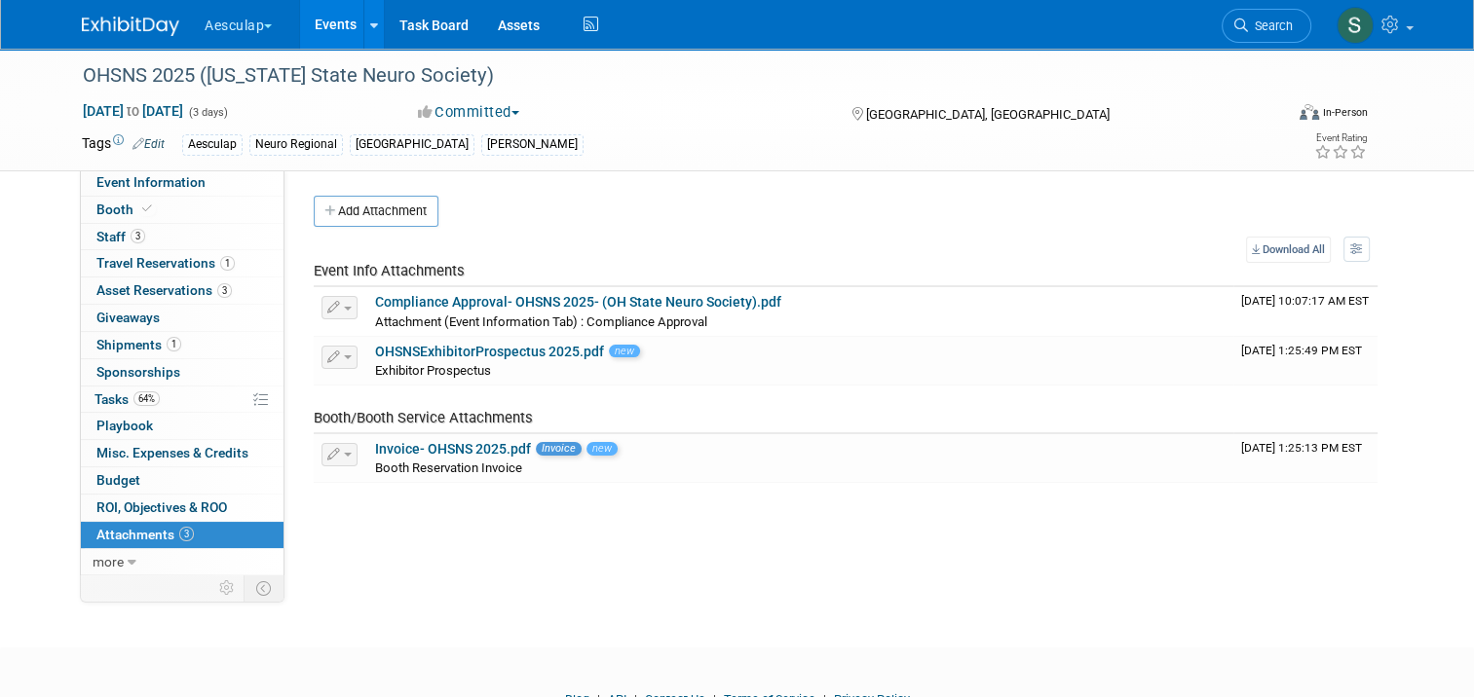
click at [336, 213] on button "Add Attachment" at bounding box center [376, 211] width 125 height 31
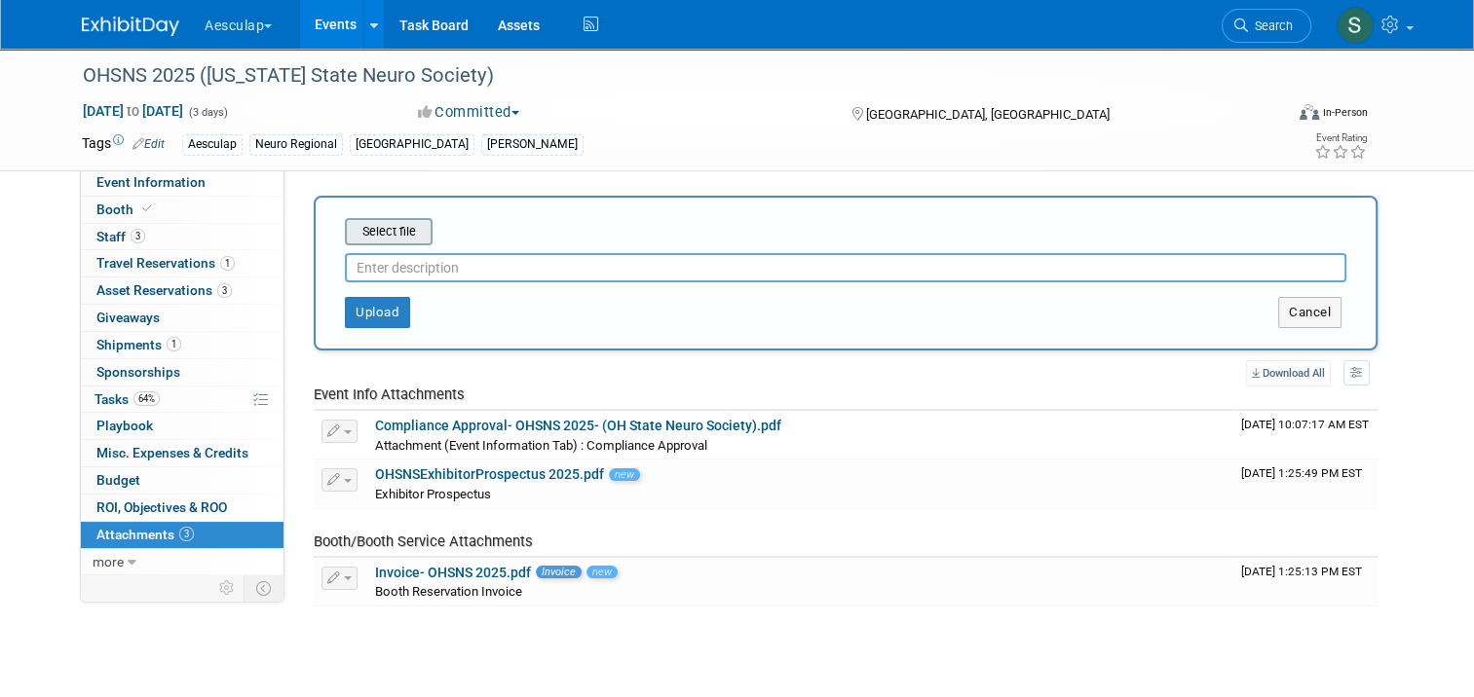
click at [366, 237] on input "file" at bounding box center [315, 231] width 232 height 23
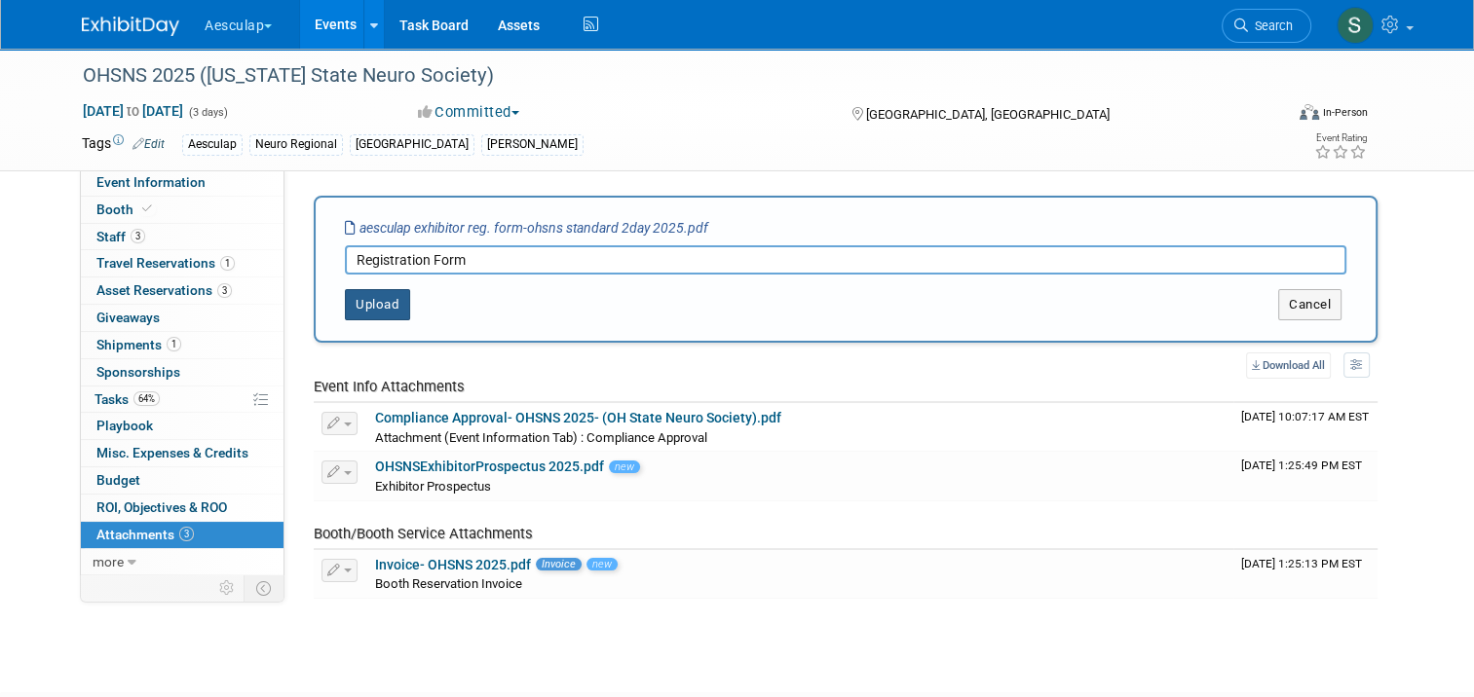
type input "Registration Form"
click at [372, 304] on button "Upload" at bounding box center [377, 304] width 65 height 31
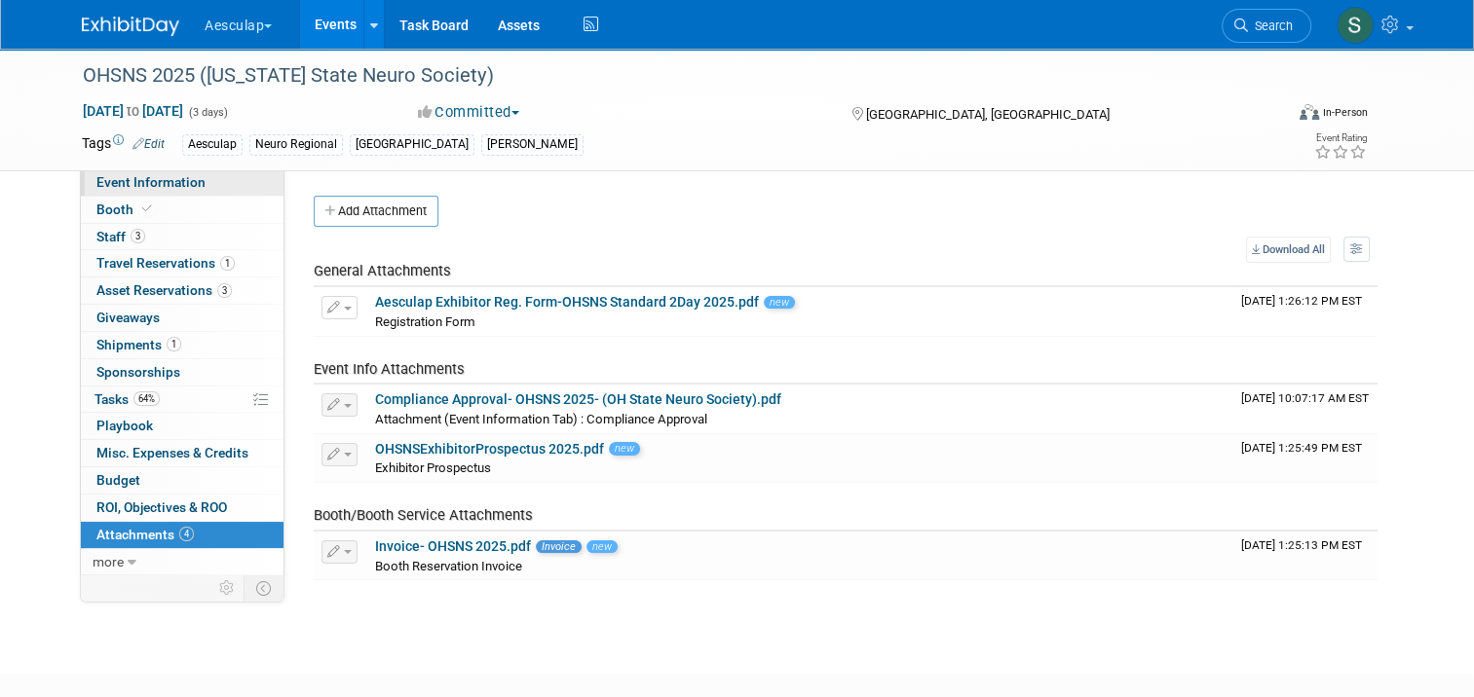
click at [120, 183] on span "Event Information" at bounding box center [150, 182] width 109 height 16
select select "Approved by Compliance"
select select "Neuro"
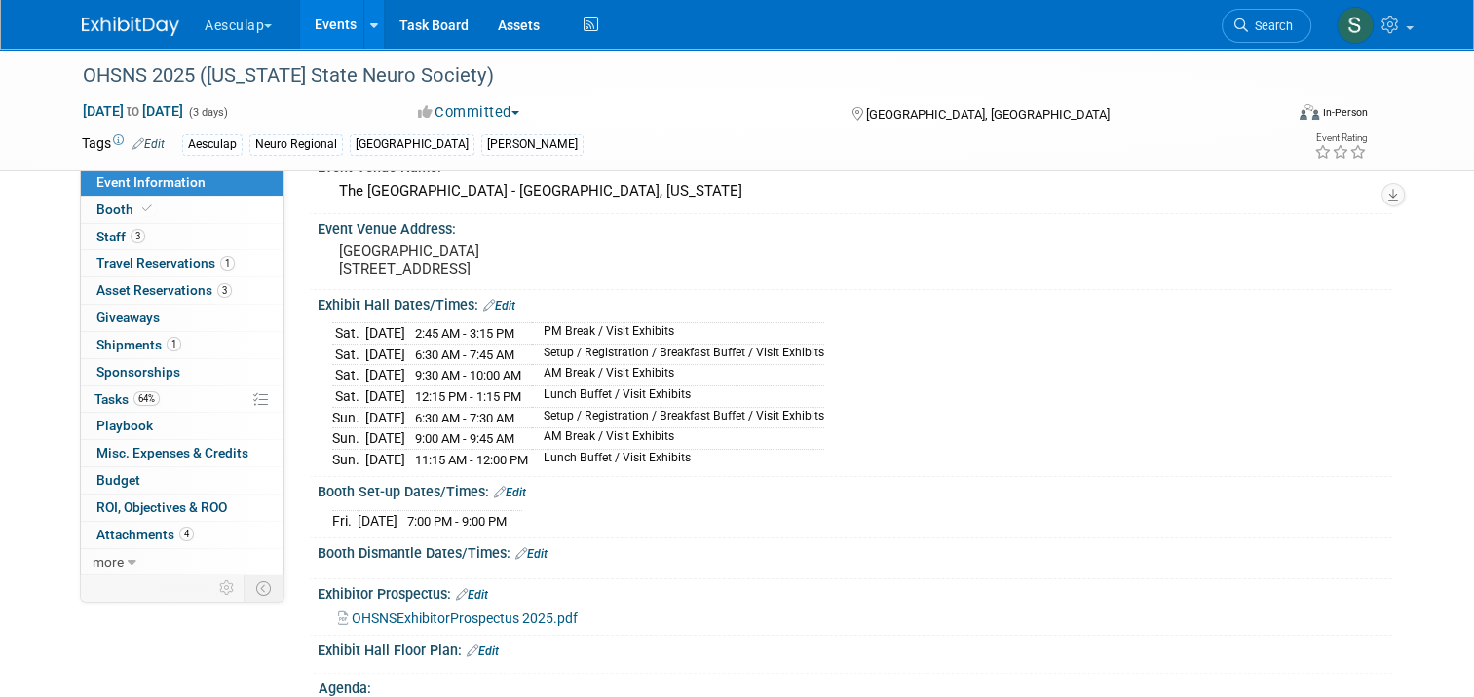
scroll to position [390, 0]
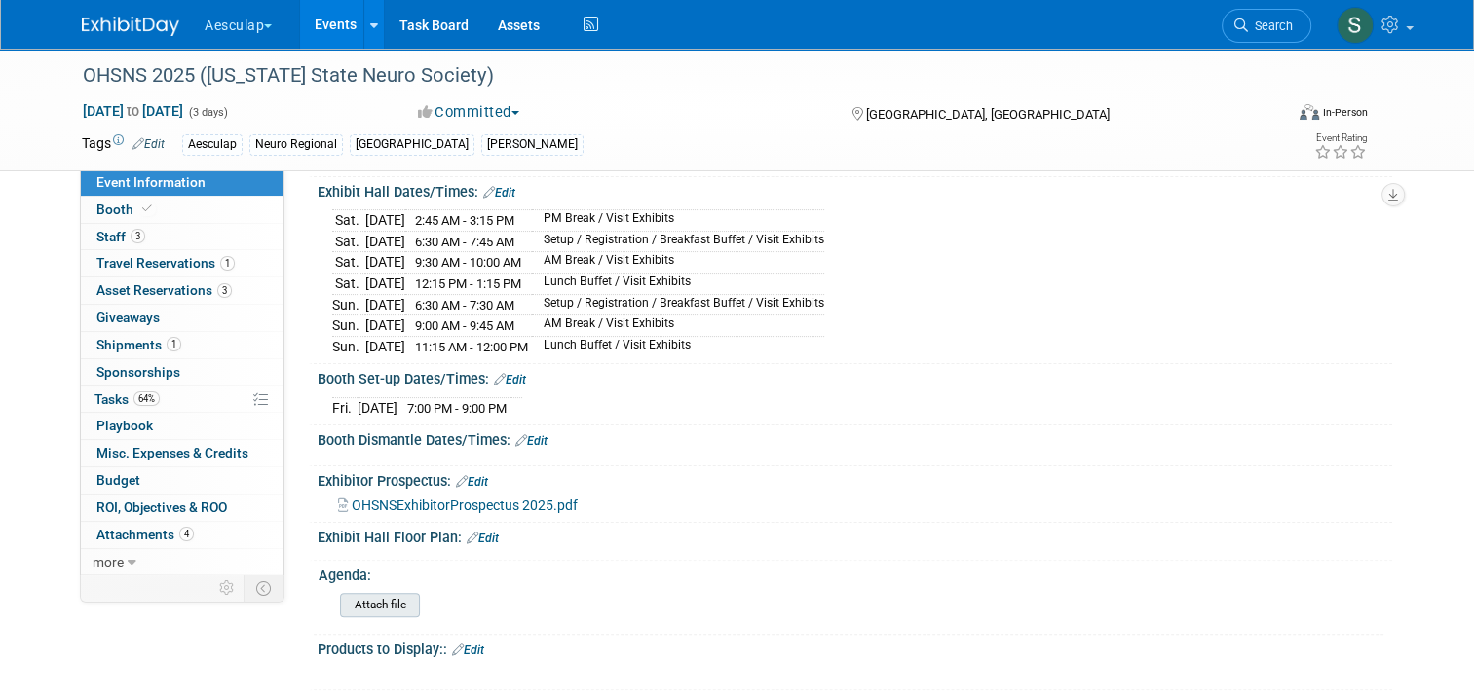
click at [370, 617] on input "file" at bounding box center [286, 605] width 265 height 22
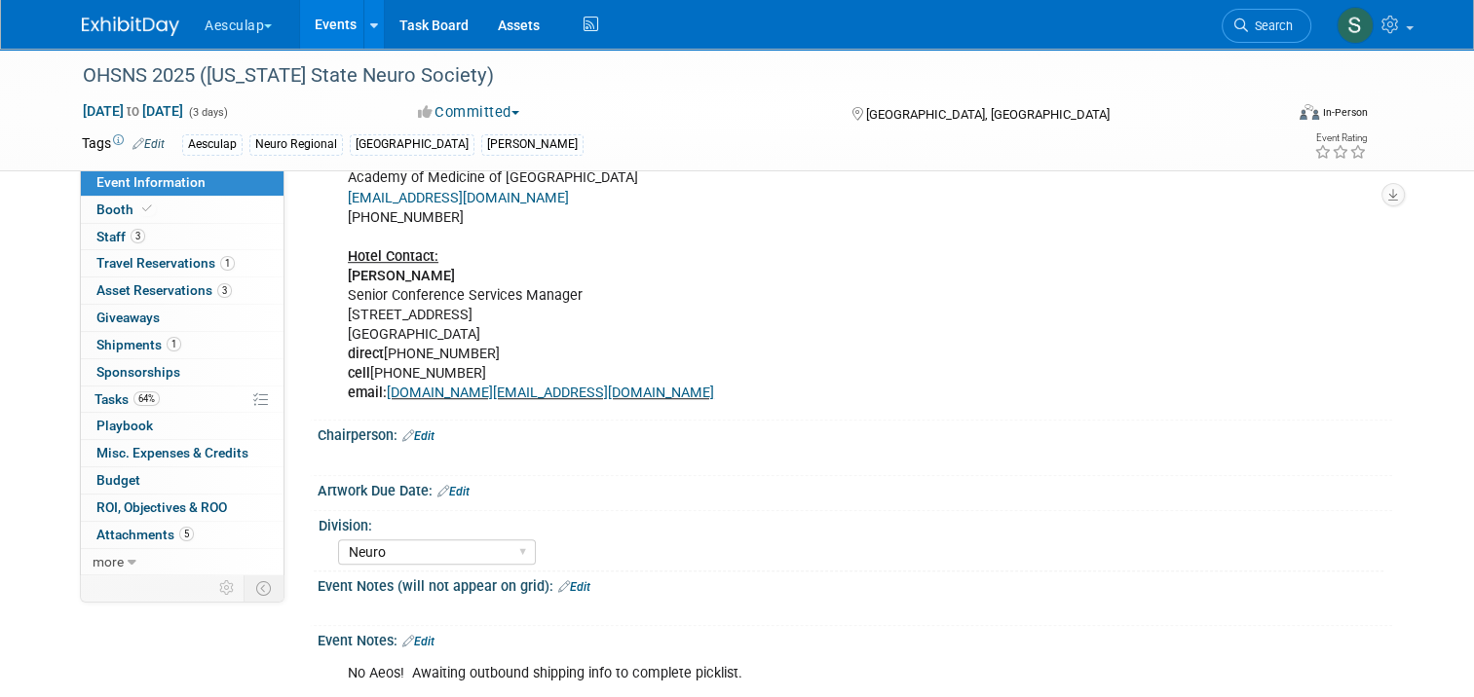
scroll to position [1387, 0]
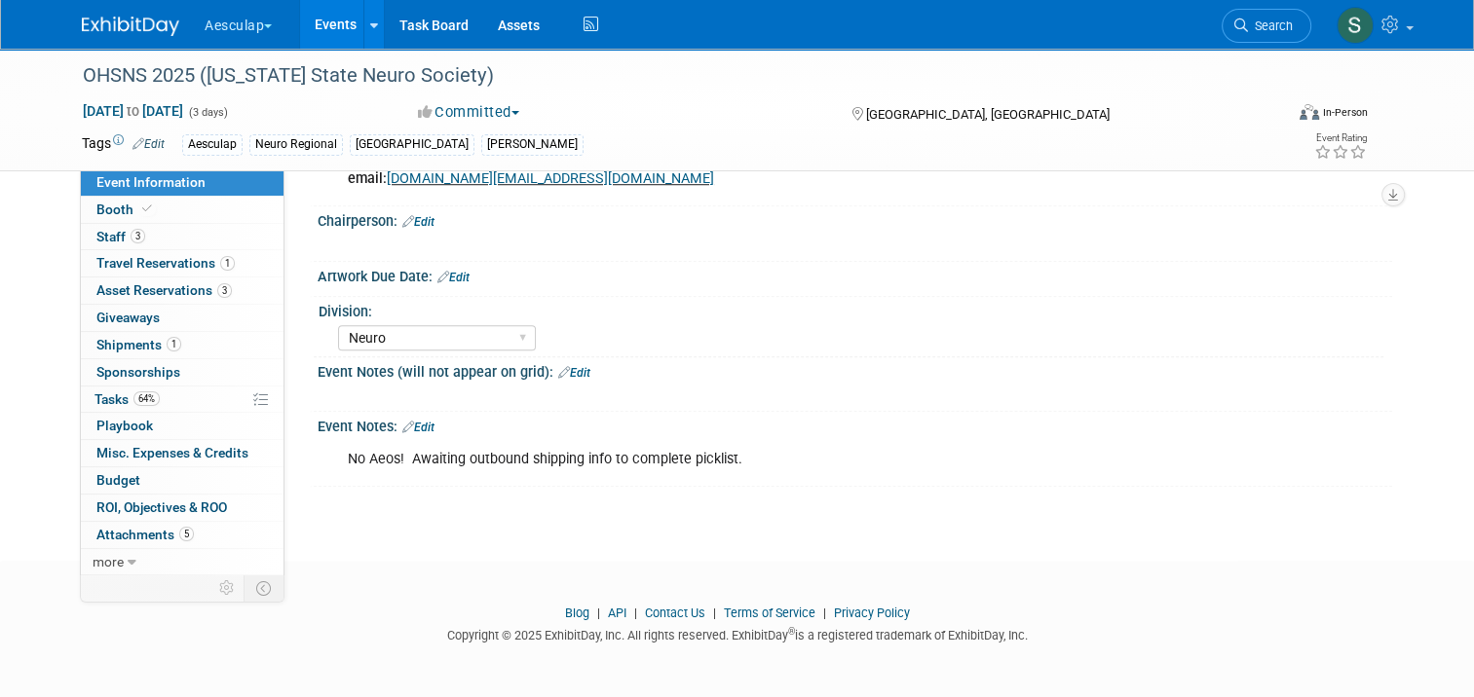
click at [312, 34] on link "Events" at bounding box center [335, 24] width 71 height 49
